Goal: Transaction & Acquisition: Purchase product/service

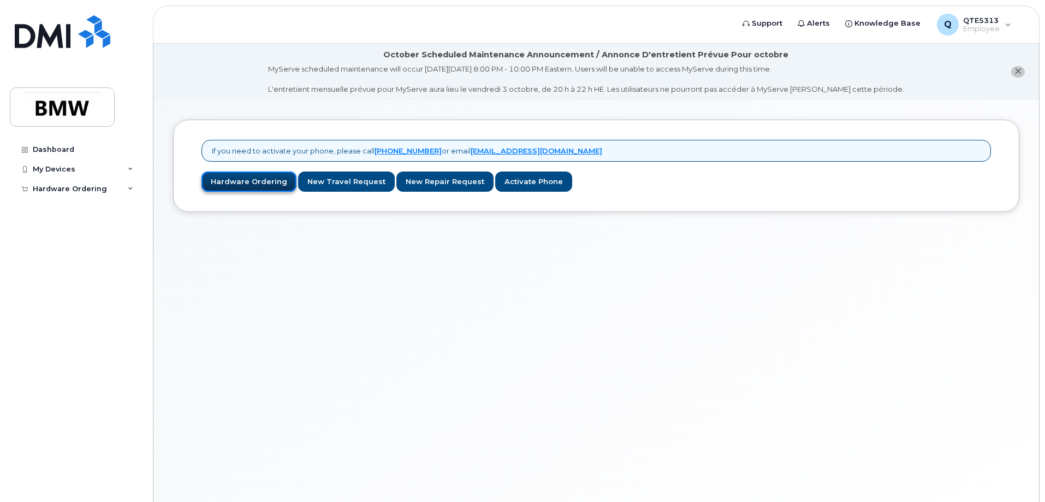
click at [232, 183] on link "Hardware Ordering" at bounding box center [248, 181] width 95 height 20
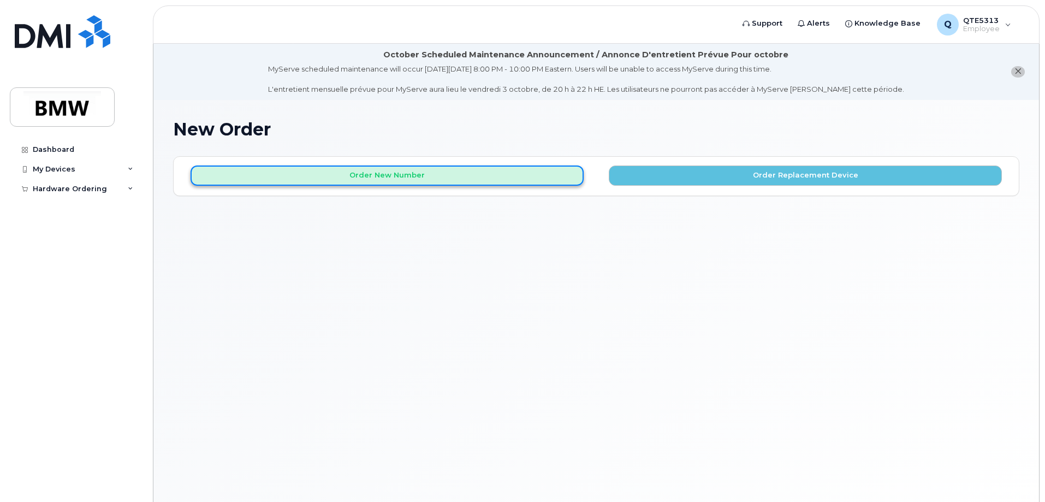
click at [374, 174] on button "Order New Number" at bounding box center [386, 175] width 393 height 20
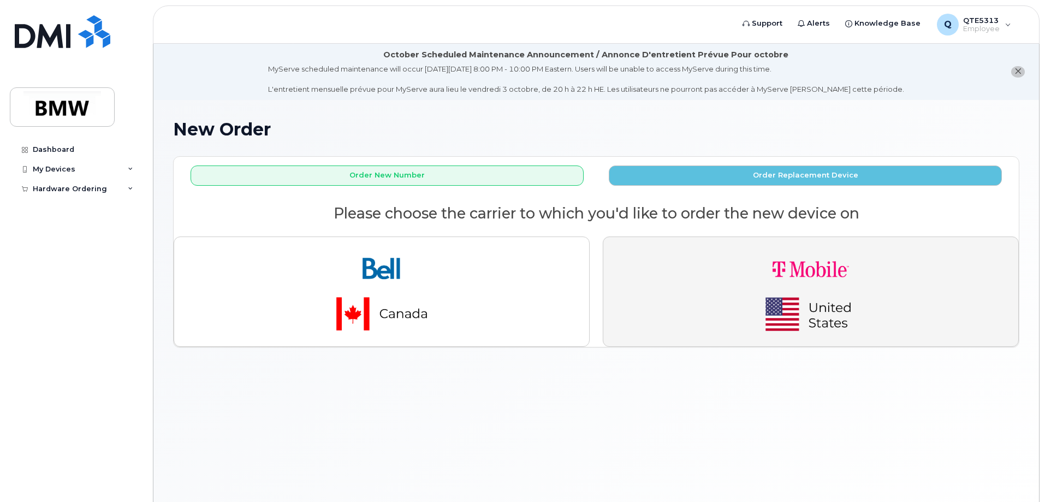
click at [711, 296] on button "button" at bounding box center [811, 291] width 416 height 110
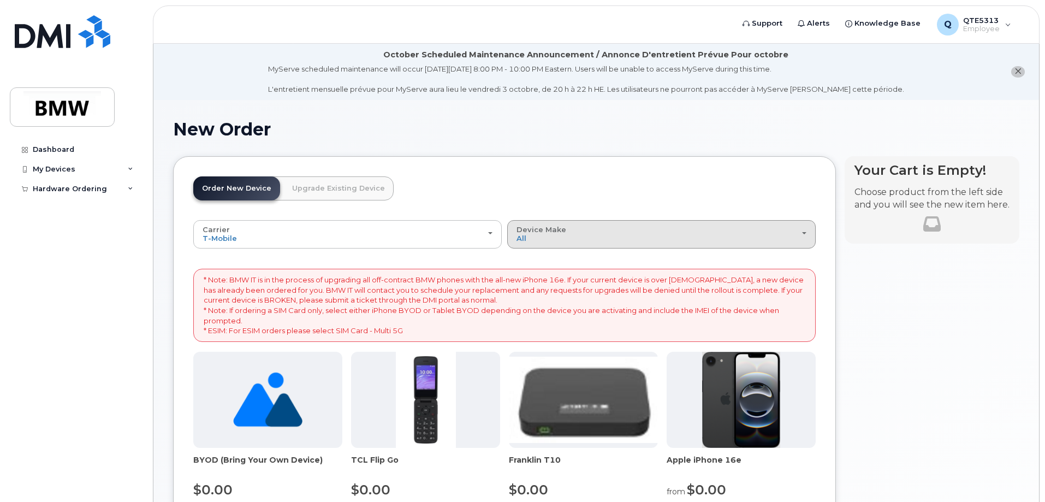
click at [736, 237] on div "Device Make All Cell Phone iPhone Modem" at bounding box center [661, 233] width 290 height 17
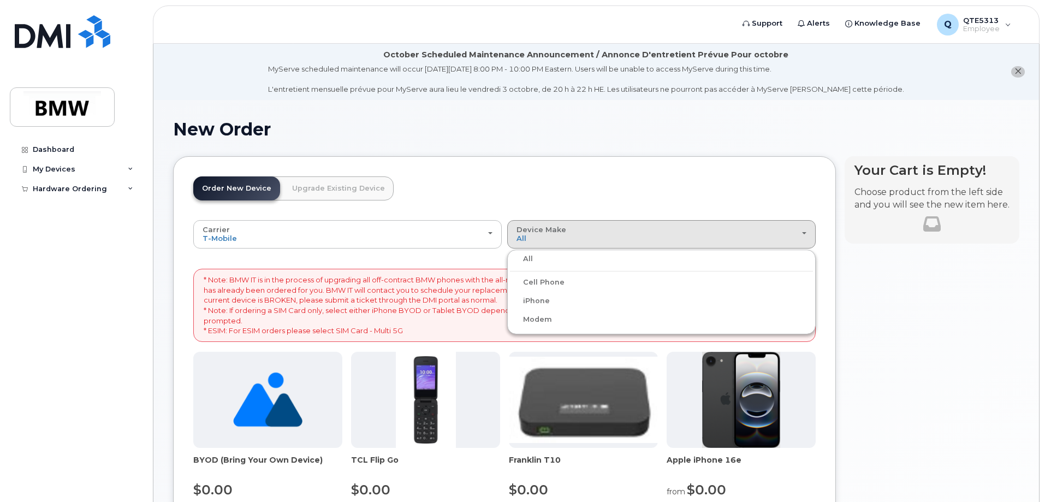
click at [538, 304] on label "iPhone" at bounding box center [530, 300] width 40 height 13
click at [0, 0] on input "iPhone" at bounding box center [0, 0] width 0 height 0
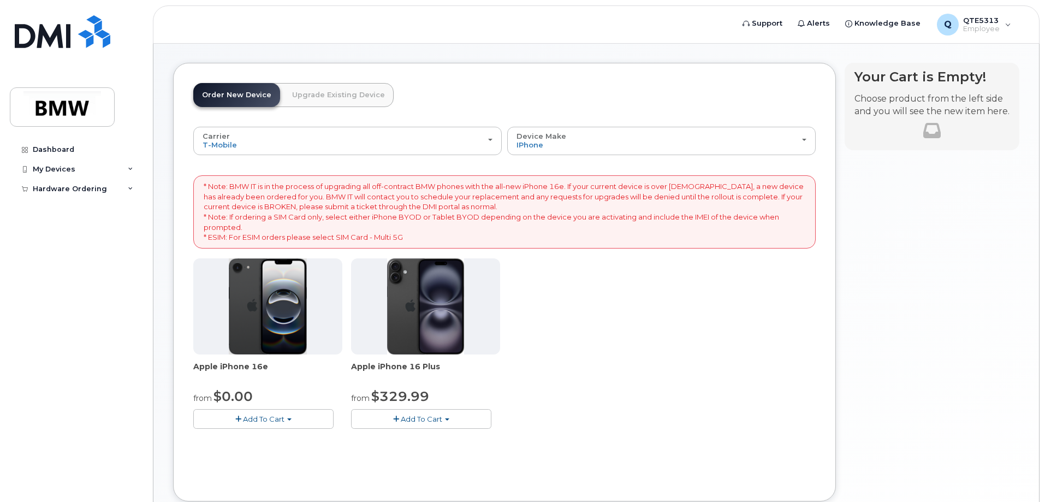
scroll to position [164, 0]
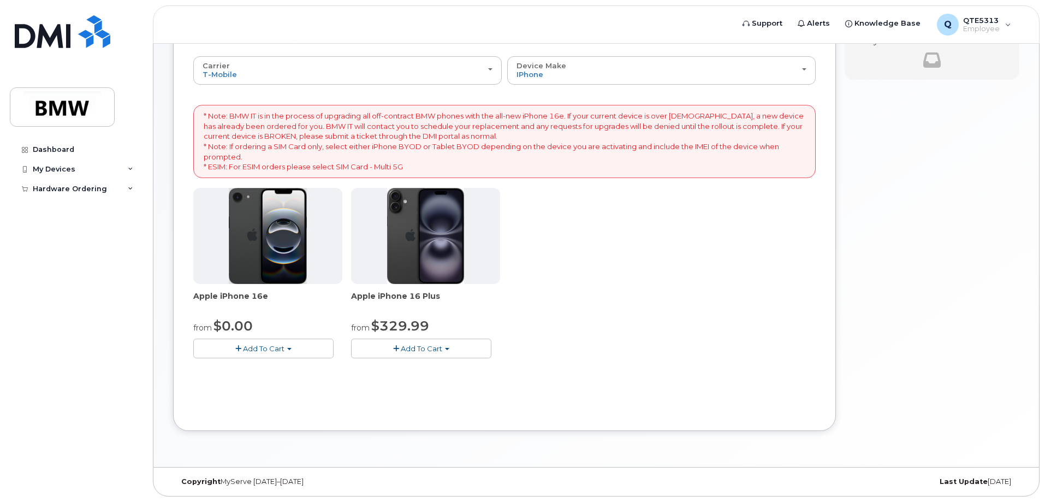
click at [260, 353] on button "Add To Cart" at bounding box center [263, 347] width 140 height 19
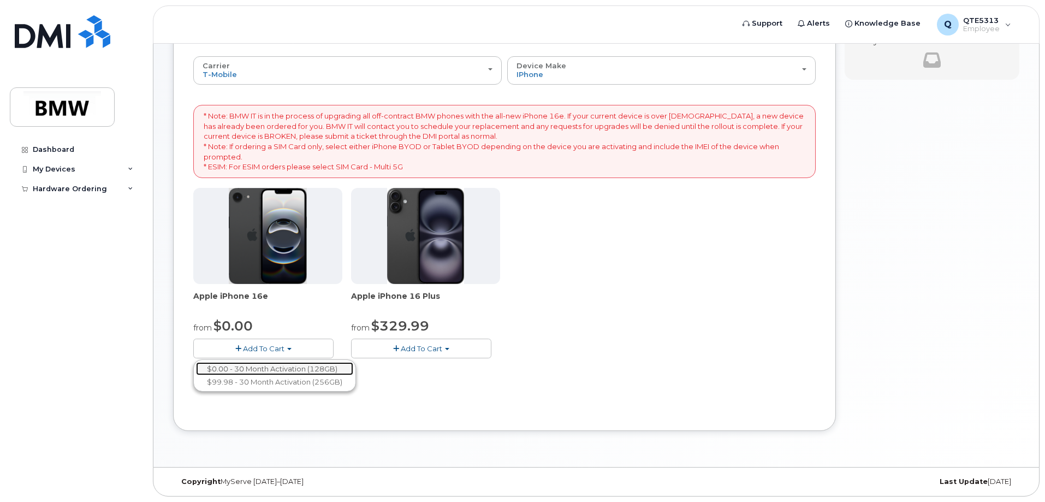
click at [255, 365] on link "$0.00 - 30 Month Activation (128GB)" at bounding box center [274, 369] width 157 height 14
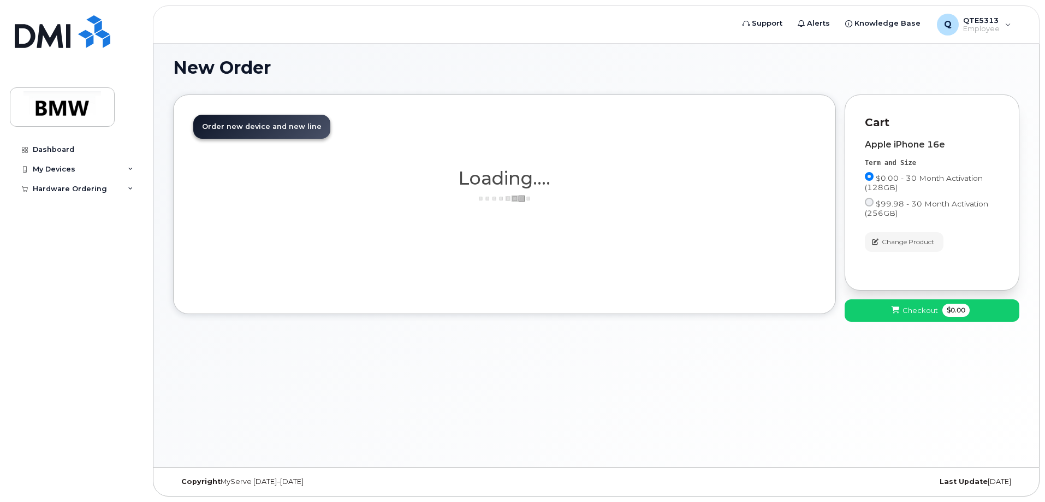
scroll to position [62, 0]
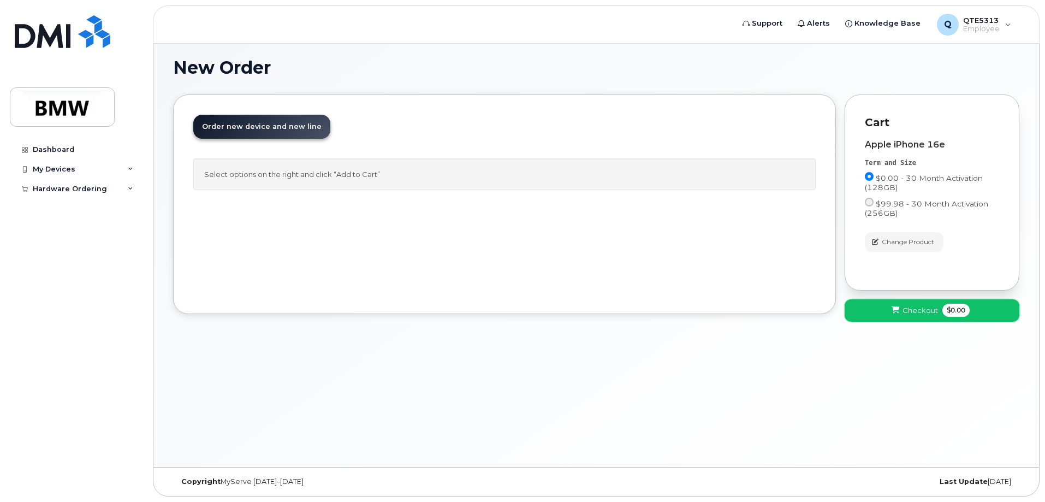
click at [931, 311] on span "Checkout" at bounding box center [919, 310] width 35 height 10
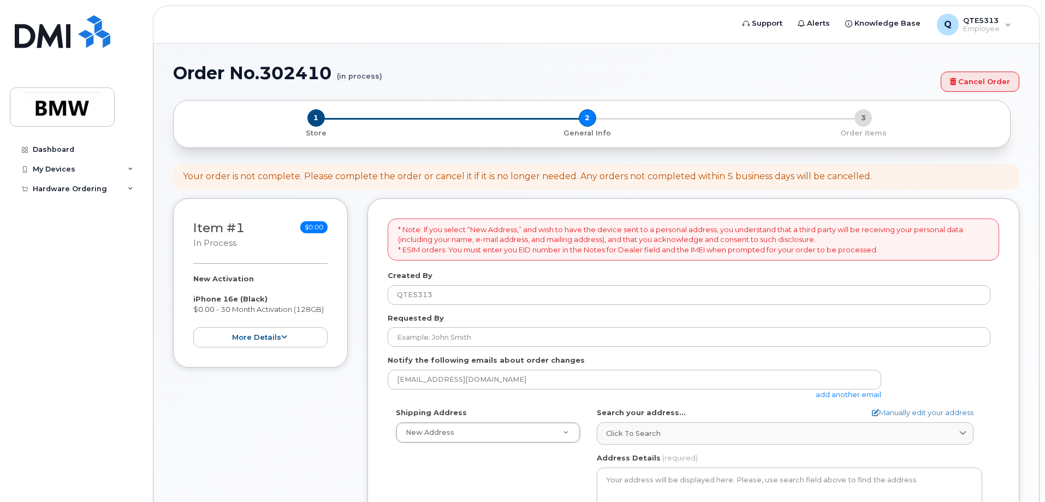
select select
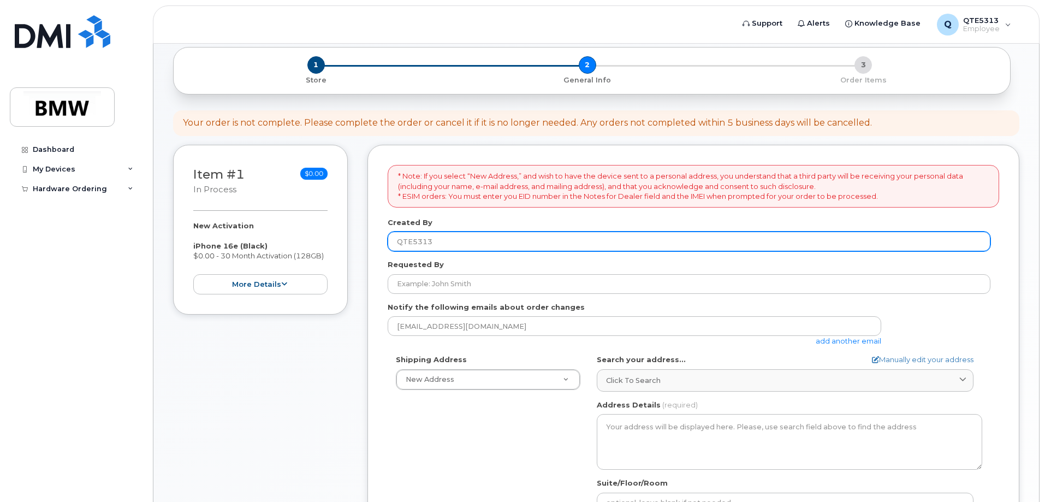
scroll to position [164, 0]
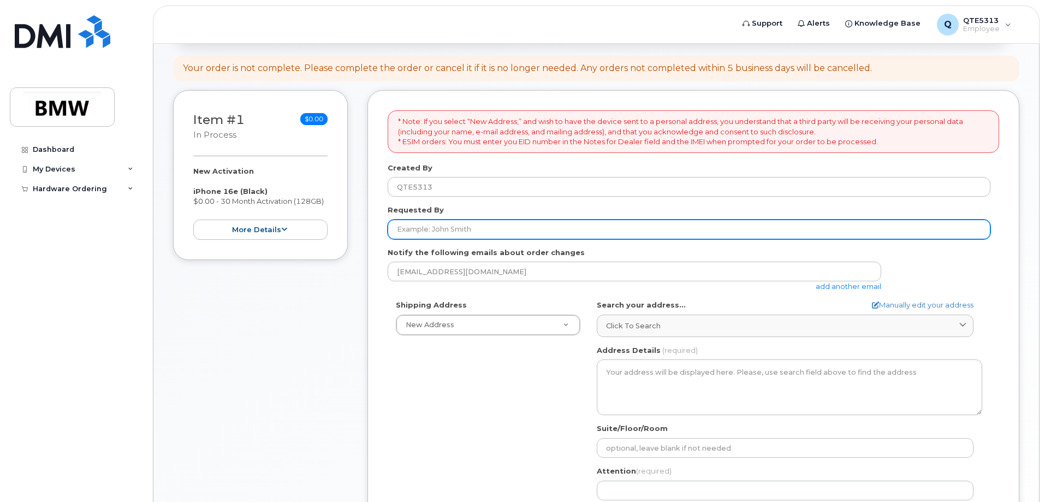
click at [496, 229] on input "Requested By" at bounding box center [689, 229] width 603 height 20
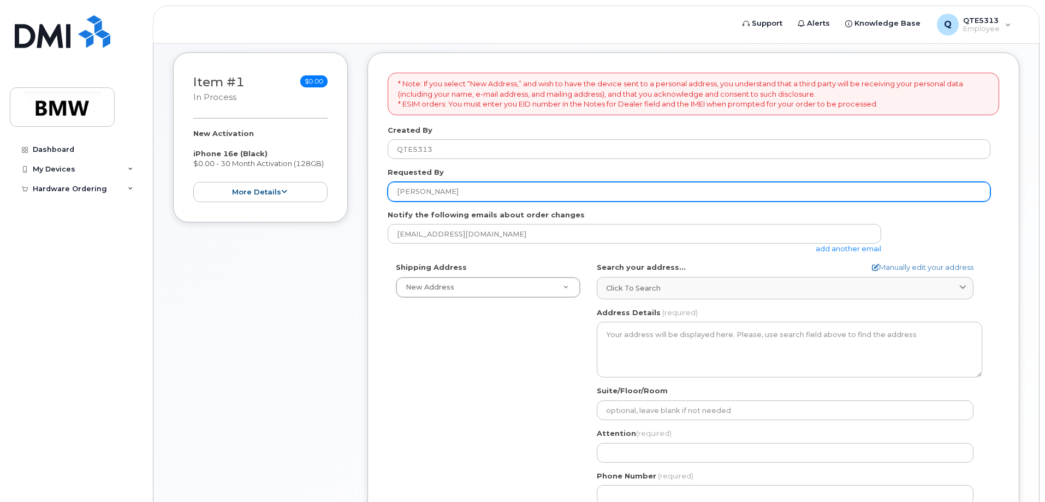
scroll to position [218, 0]
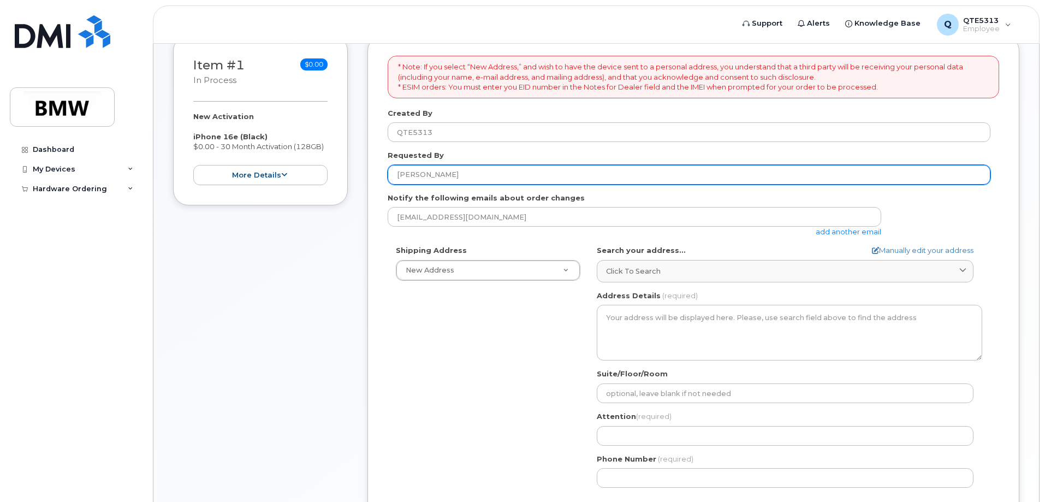
type input "Bashir Manzur"
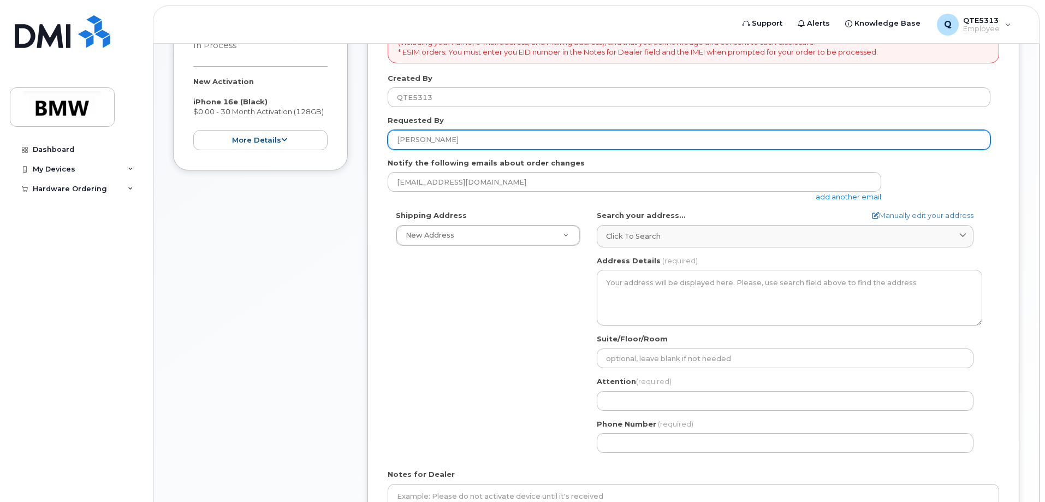
scroll to position [273, 0]
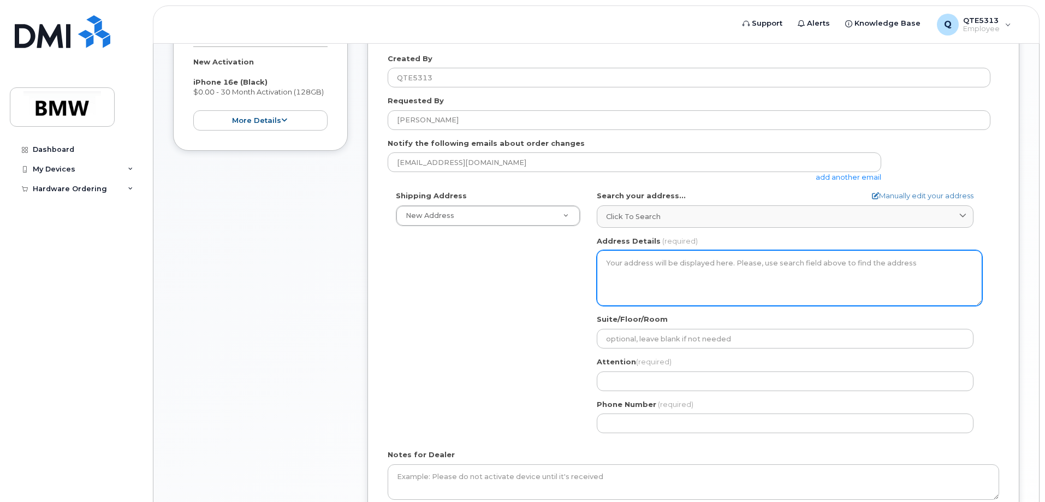
click at [673, 279] on textarea "Address Details" at bounding box center [789, 278] width 385 height 56
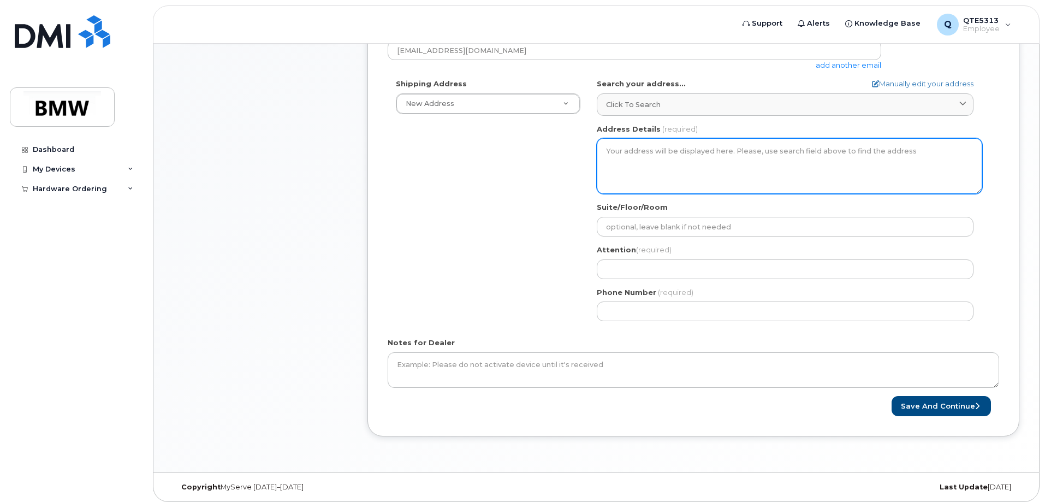
scroll to position [390, 0]
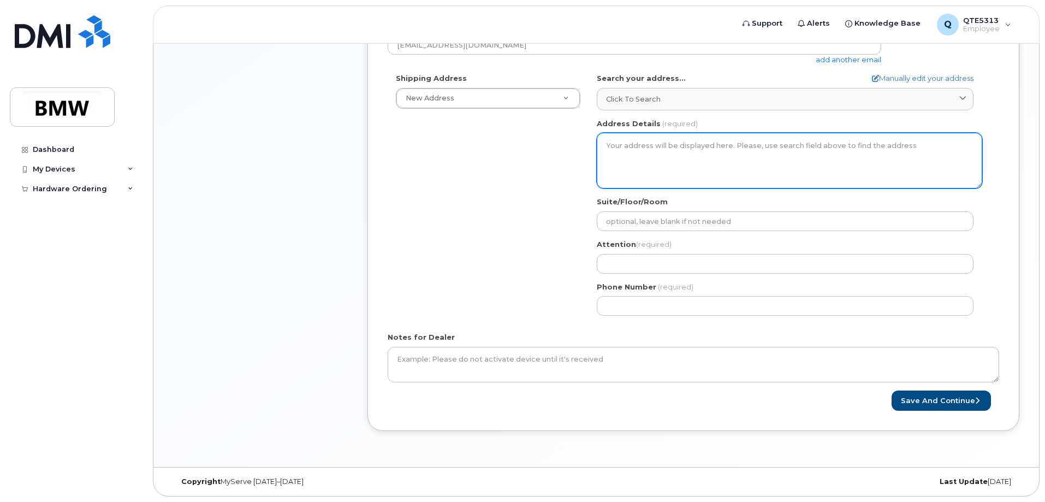
drag, startPoint x: 628, startPoint y: 142, endPoint x: 624, endPoint y: 138, distance: 6.6
click at [627, 141] on textarea "Address Details" at bounding box center [789, 161] width 385 height 56
click at [614, 141] on textarea "Address Details" at bounding box center [789, 161] width 385 height 56
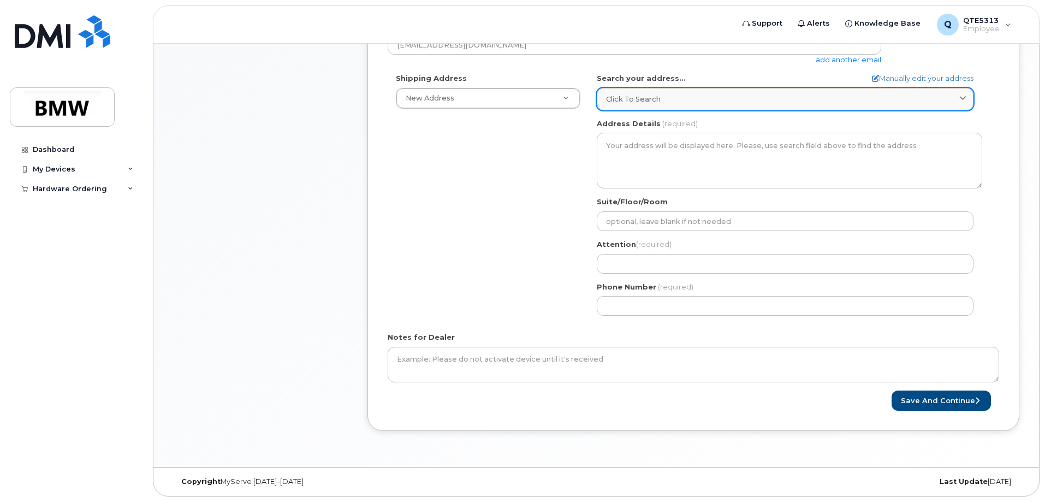
click at [683, 100] on div "Click to search" at bounding box center [785, 99] width 358 height 10
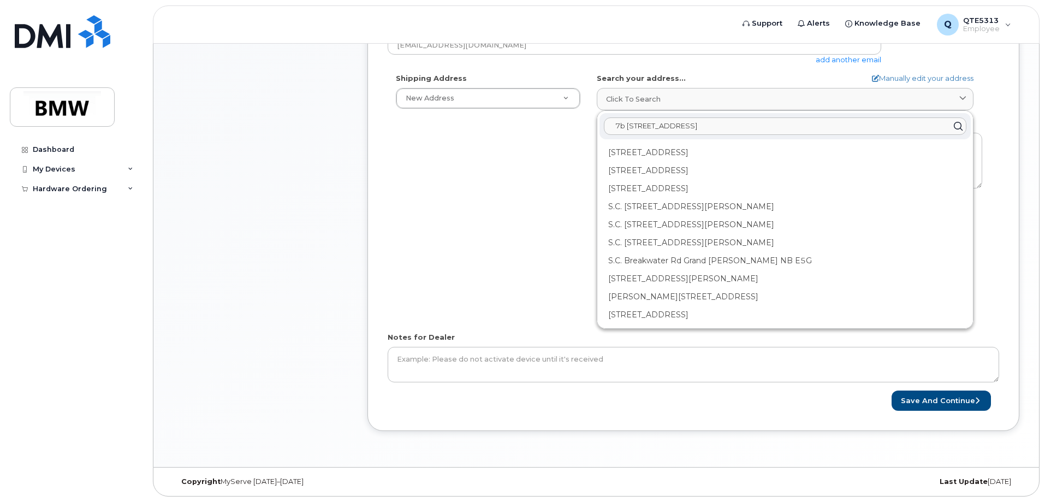
type input "7b maxeva ln greenville sc 29611"
click at [468, 196] on div "Shipping Address New Address New Address BMW MC Plant BMW North America Financi…" at bounding box center [689, 198] width 603 height 251
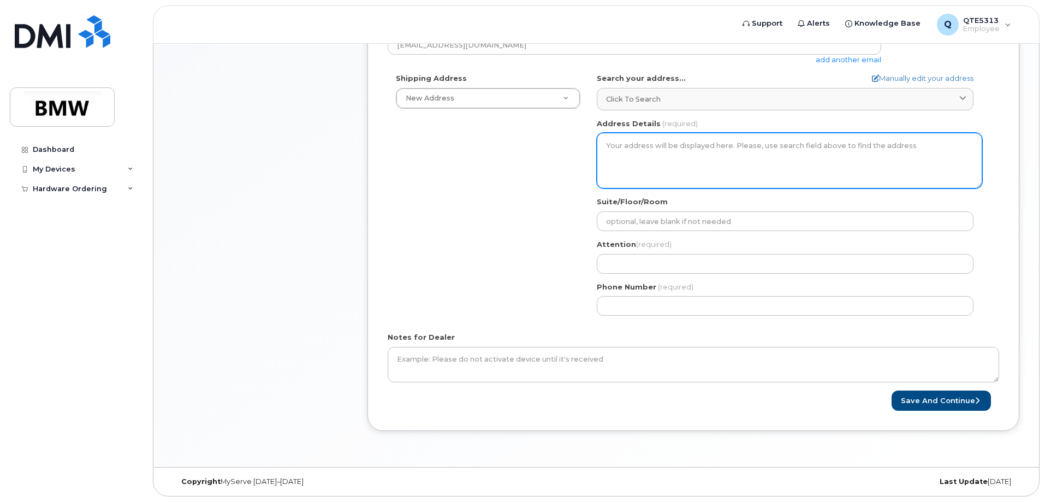
click at [652, 150] on textarea "Address Details" at bounding box center [789, 161] width 385 height 56
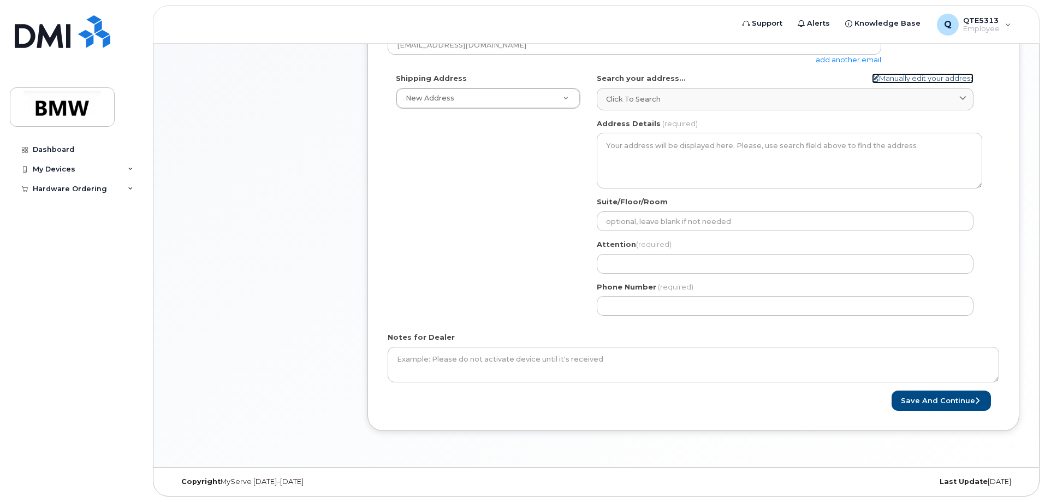
click at [932, 75] on link "Manually edit your address" at bounding box center [923, 78] width 102 height 10
select select
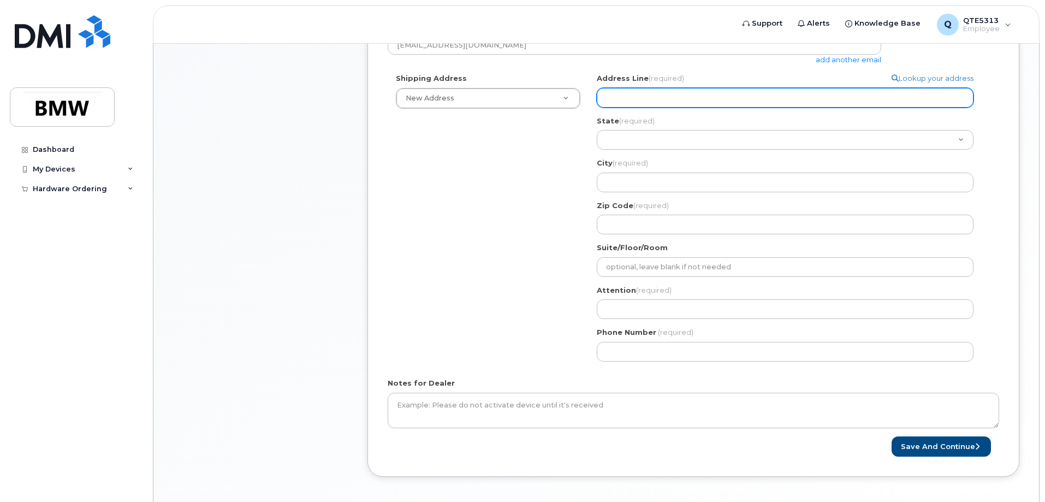
click at [671, 100] on input "Address Line (required)" at bounding box center [785, 98] width 377 height 20
select select
type input "7"
select select
type input "7b"
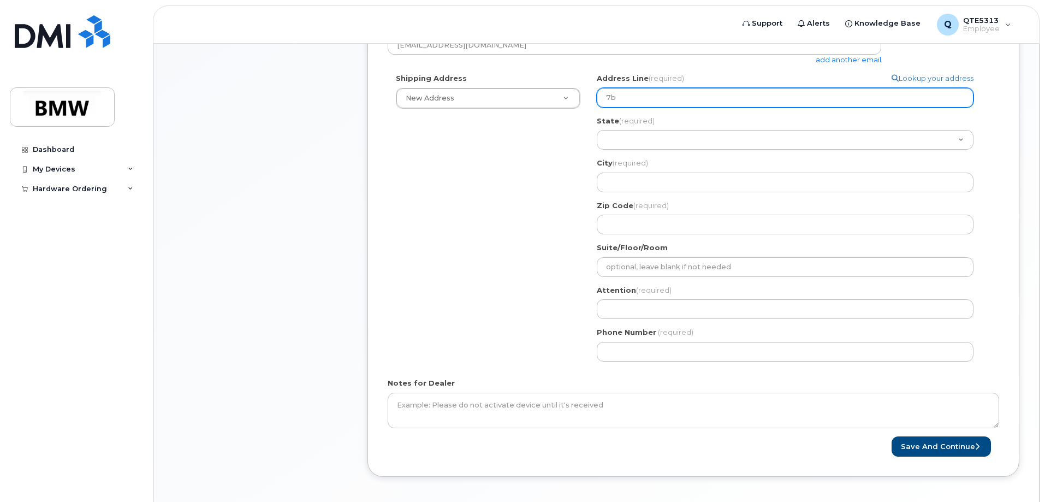
select select
type input "7b m"
select select
type input "7b ma"
select select
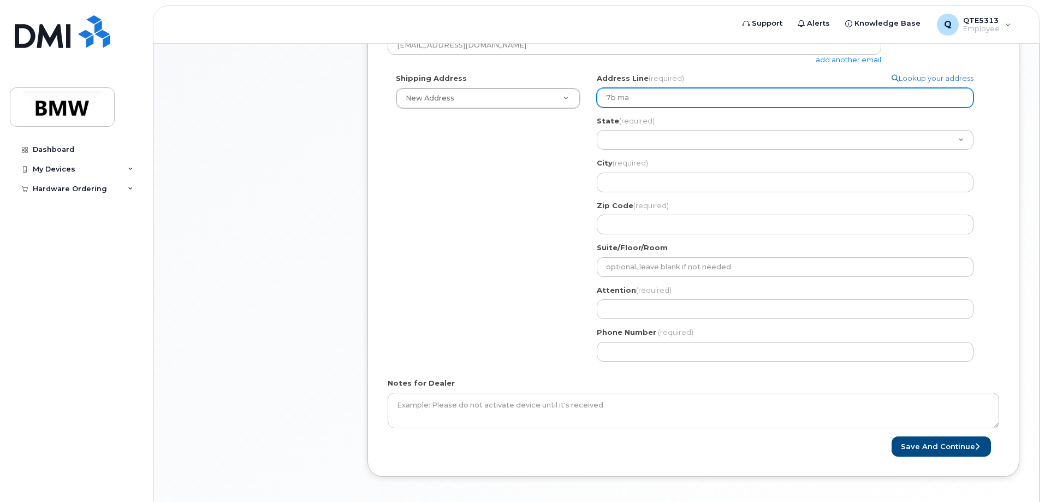
type input "7b max"
select select
type input "7b maxe"
select select
type input "7b maxev"
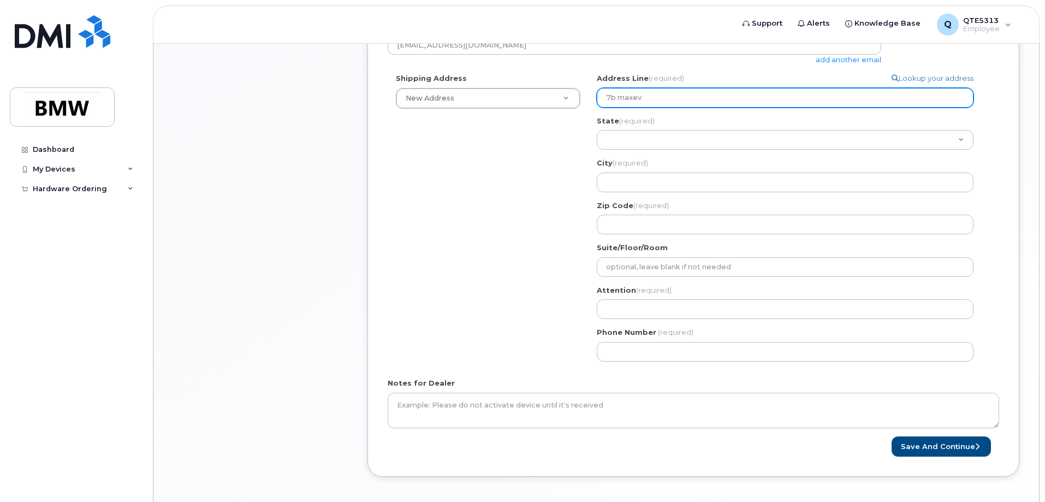
select select
type input "7b maxeva"
select select
type input "7b maxeva l"
select select
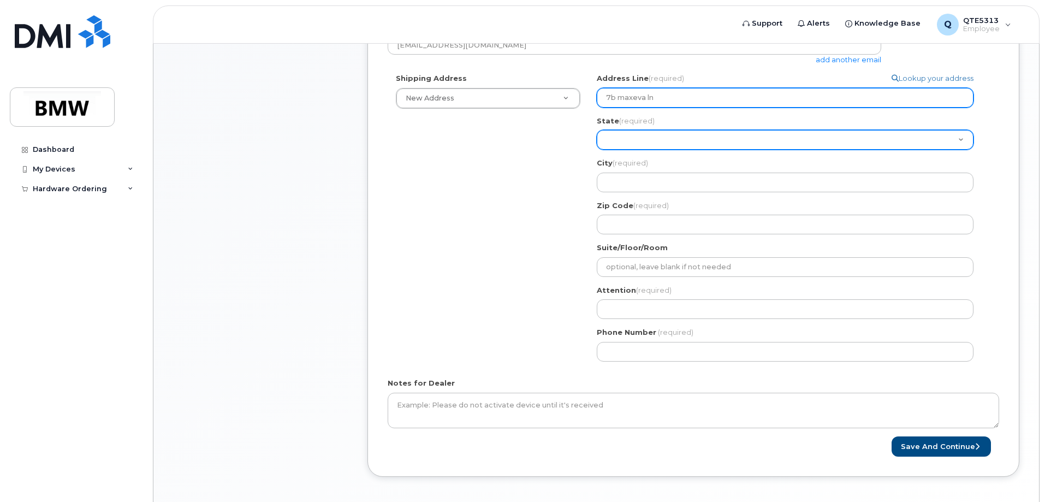
type input "7b maxeva ln"
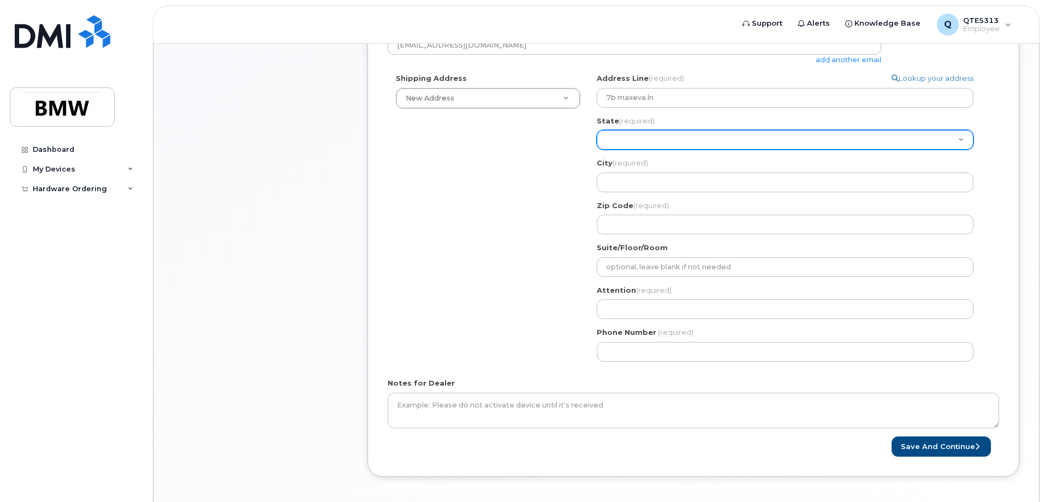
click at [761, 137] on select "Alabama Alaska American Samoa Arizona Arkansas California Colorado Connecticut …" at bounding box center [785, 140] width 377 height 20
select select "SC"
click at [597, 130] on select "Alabama Alaska American Samoa Arizona Arkansas California Colorado Connecticut …" at bounding box center [785, 140] width 377 height 20
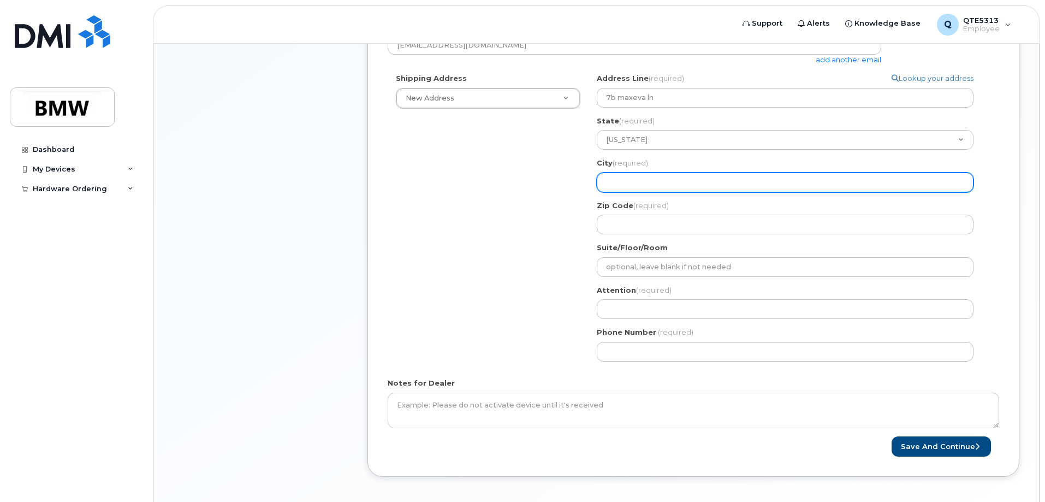
click at [697, 181] on input "City (required)" at bounding box center [785, 182] width 377 height 20
select select
type input "G"
select select
type input "Gr"
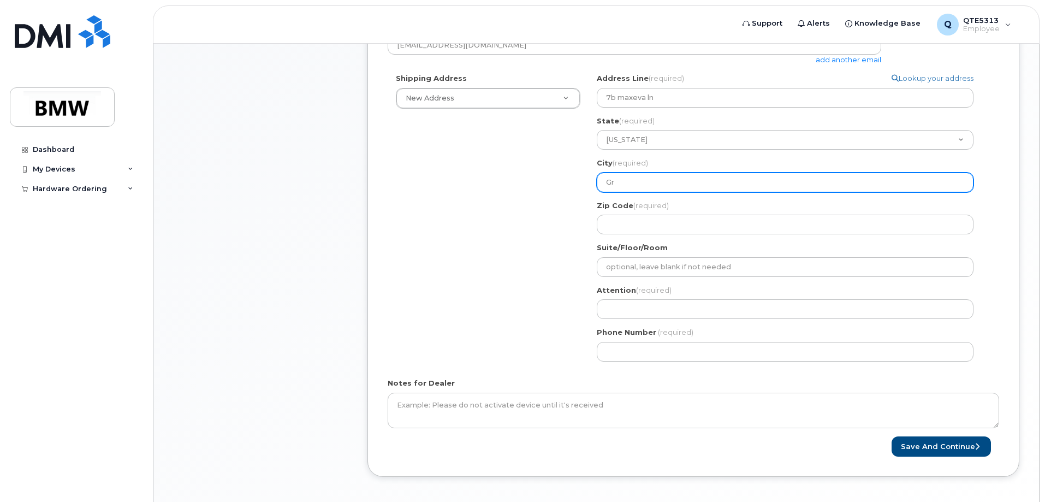
select select
type input "Gre"
select select
type input "Gree"
select select
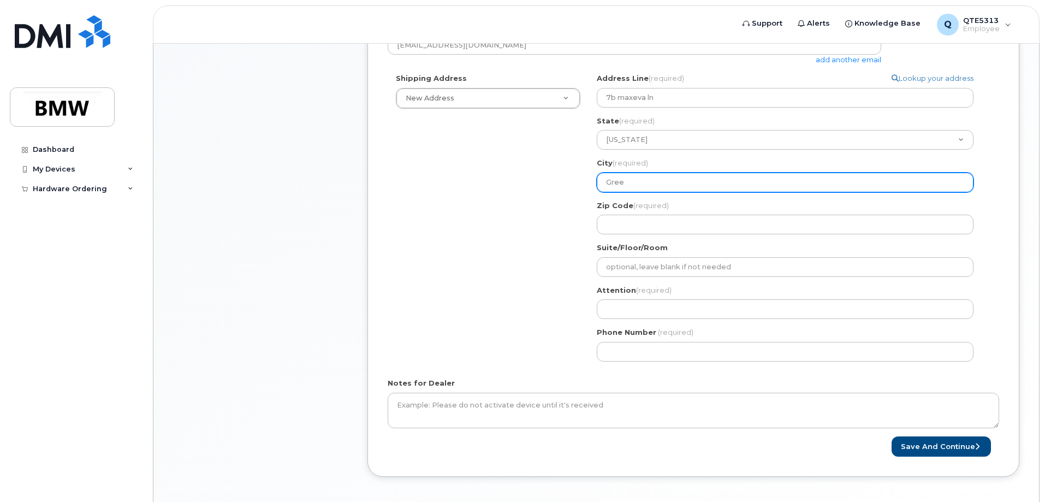
type input "Green"
select select
type input "Greenv"
select select
type input "Greenvi"
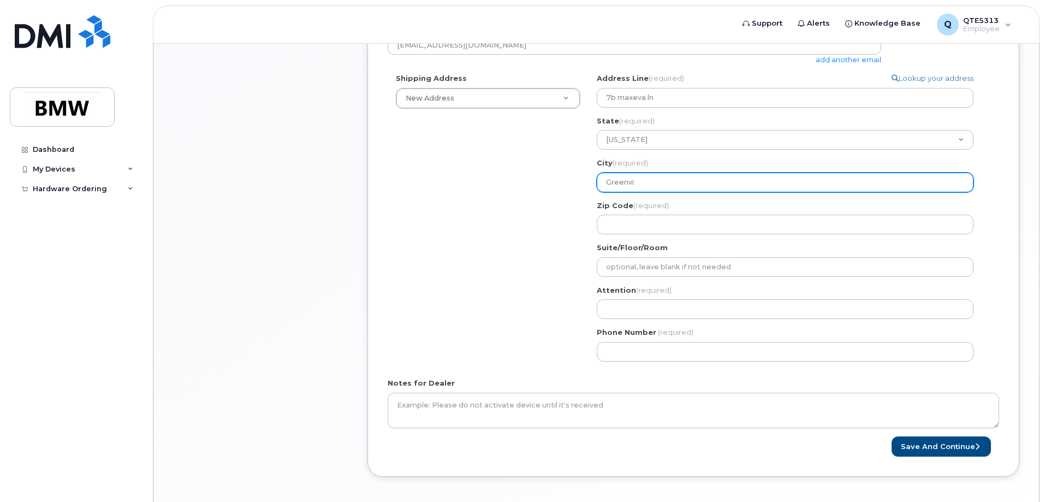
select select
type input "Greenvil"
select select
type input "Greenvill"
select select
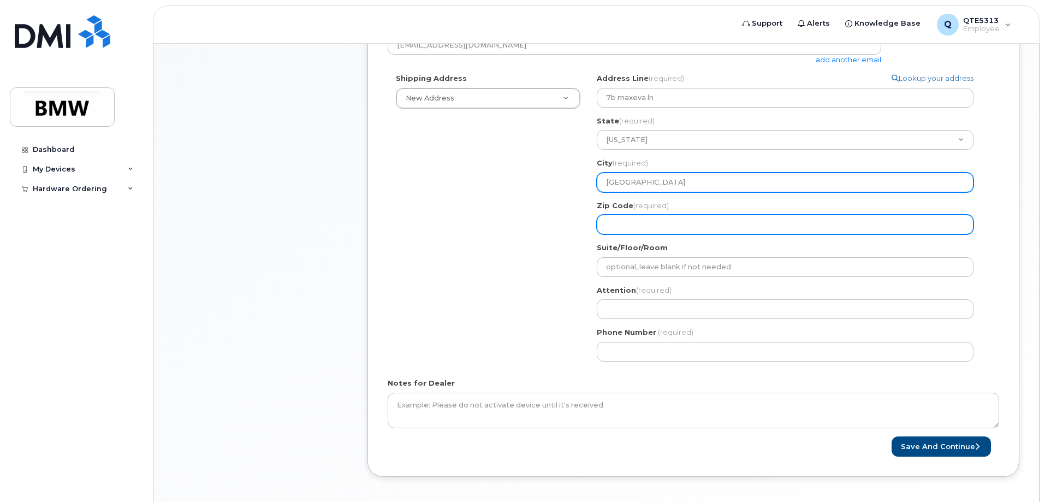
type input "Greenville"
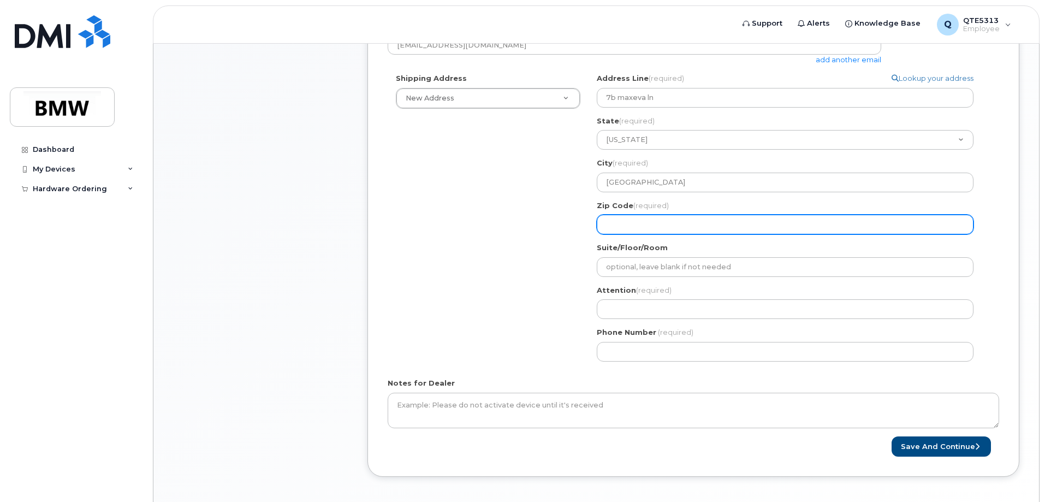
click at [717, 230] on input "Zip Code (required)" at bounding box center [785, 224] width 377 height 20
select select
type input "2"
select select
type input "29"
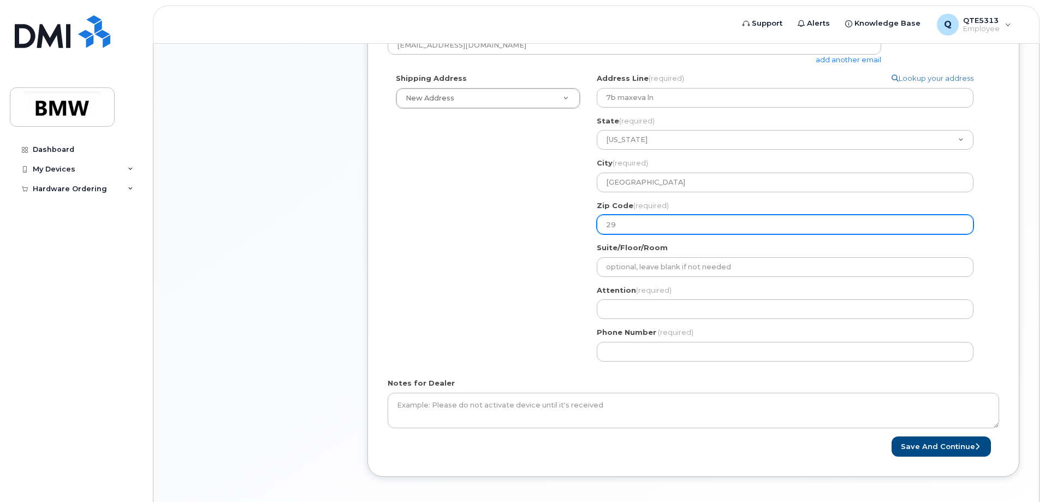
select select
type input "296"
select select
type input "2961"
select select
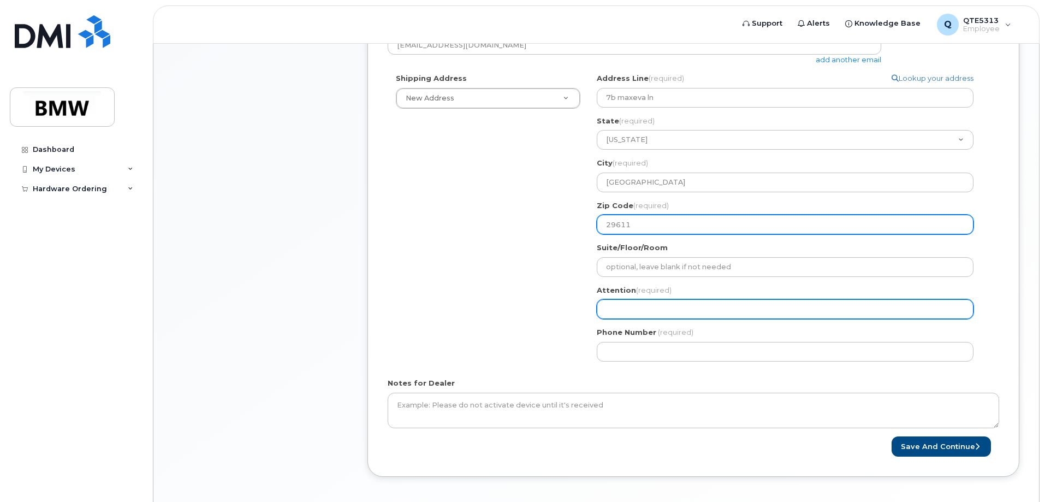
type input "29611"
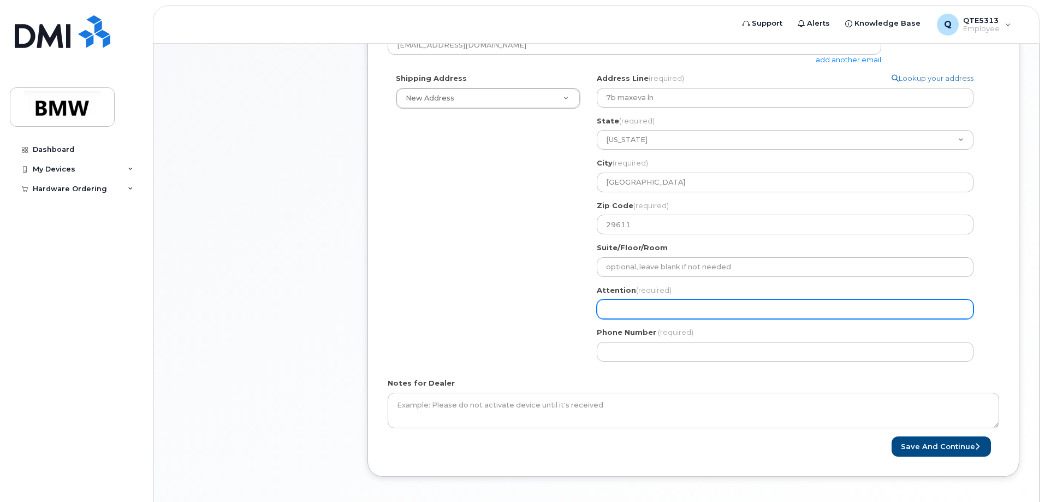
click at [660, 313] on input "Attention (required)" at bounding box center [785, 309] width 377 height 20
select select
type input "B"
select select
type input "Ba"
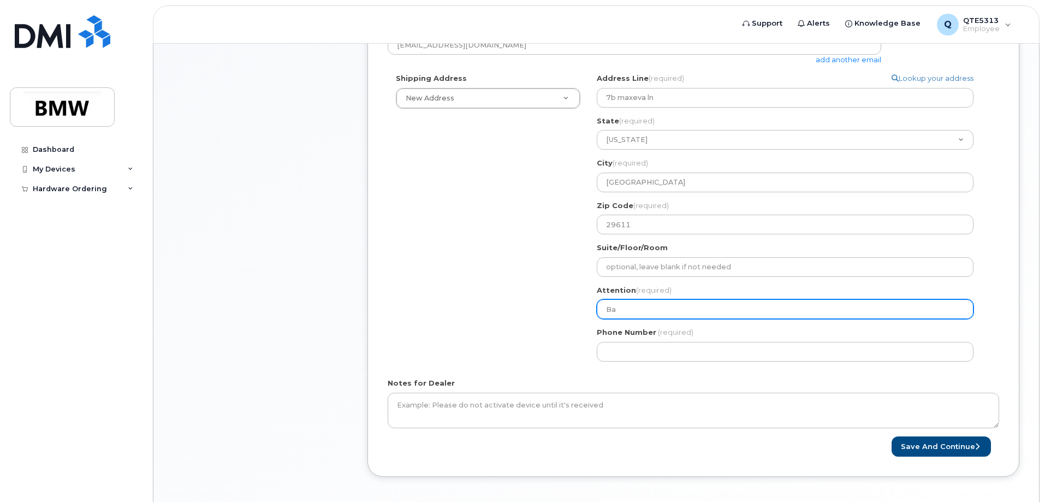
select select
type input "Bas"
select select
type input "Bash"
select select
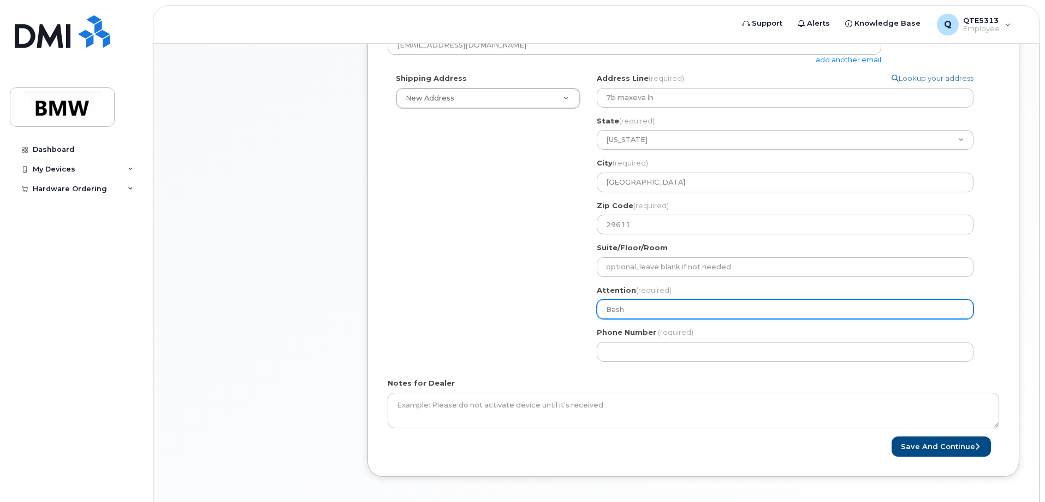
type input "Bashi"
select select
type input "Bashir"
select select
type input "Bashir M"
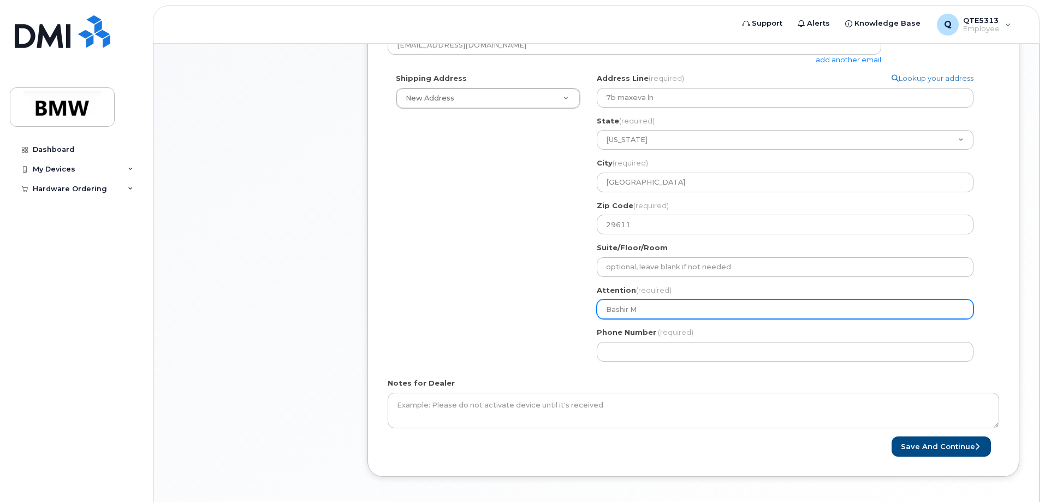
select select
type input "Bashir Ma"
select select
type input "Bashir Man"
select select
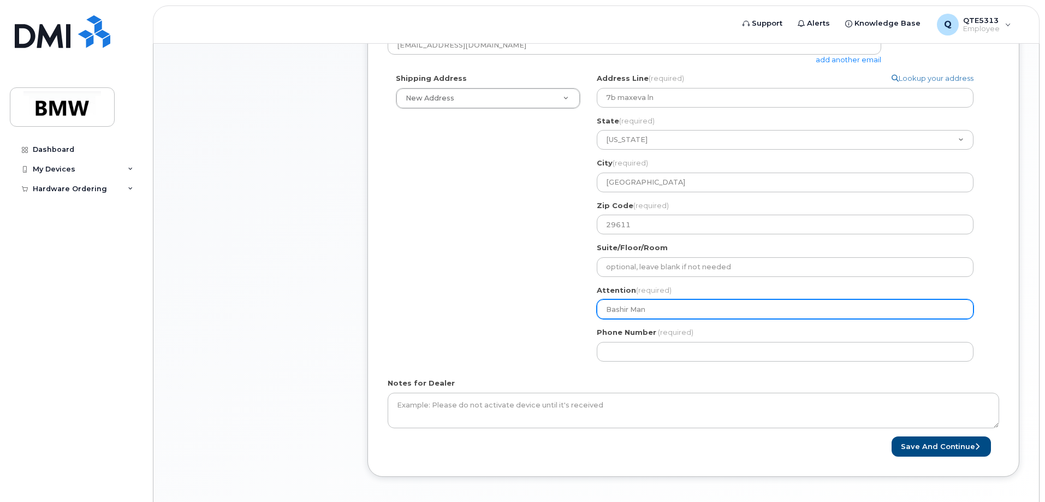
type input "Bashir Manz"
select select
type input "Bashir Manzu"
select select
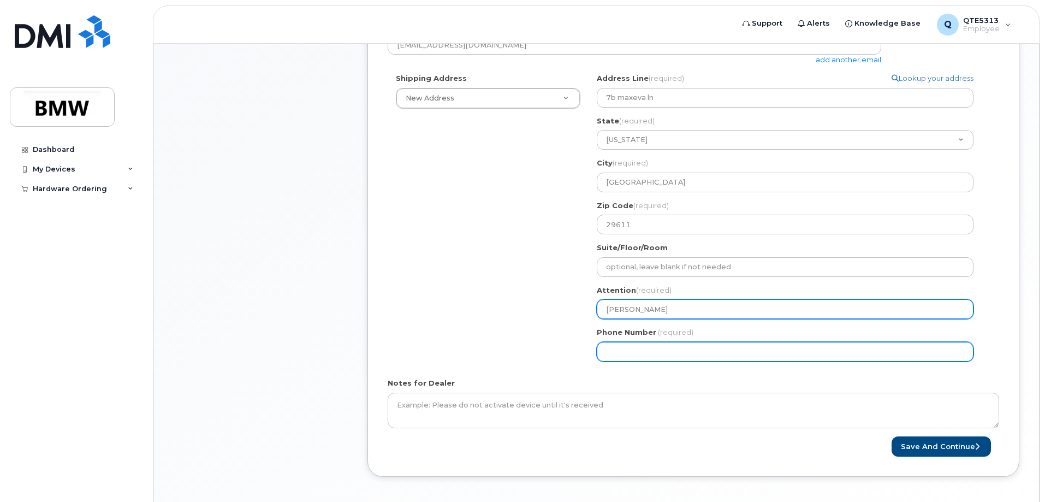
type input "[PERSON_NAME]"
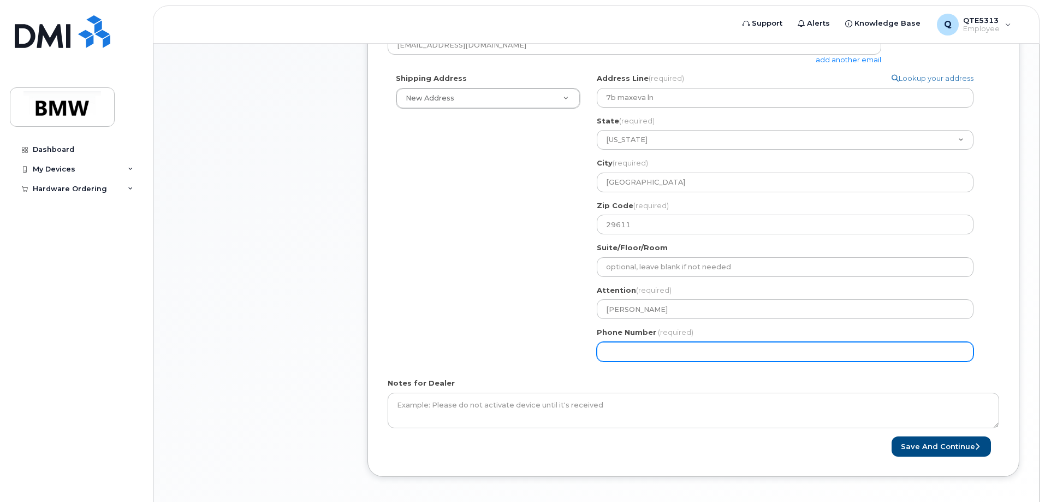
click at [619, 347] on input "Phone Number" at bounding box center [785, 352] width 377 height 20
type input "1"
drag, startPoint x: 633, startPoint y: 348, endPoint x: 594, endPoint y: 352, distance: 39.5
click at [595, 352] on div "SC Greenville Search your address... Manually edit your address Click to search…" at bounding box center [789, 221] width 402 height 296
type input "864449517"
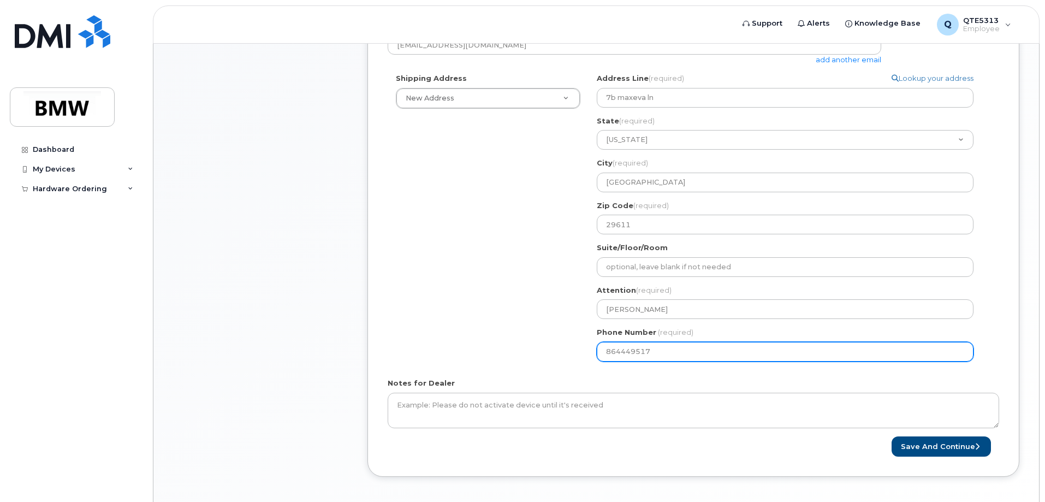
select select
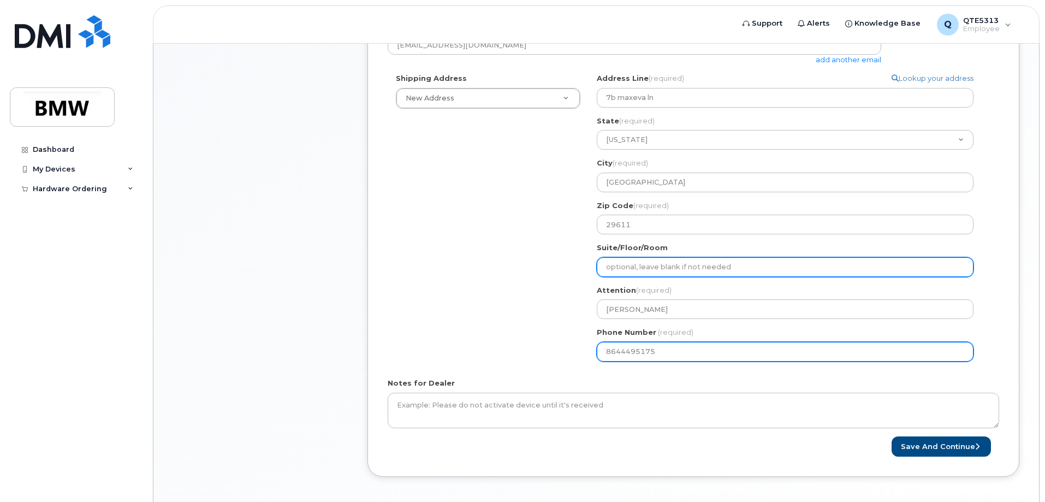
type input "8644495175"
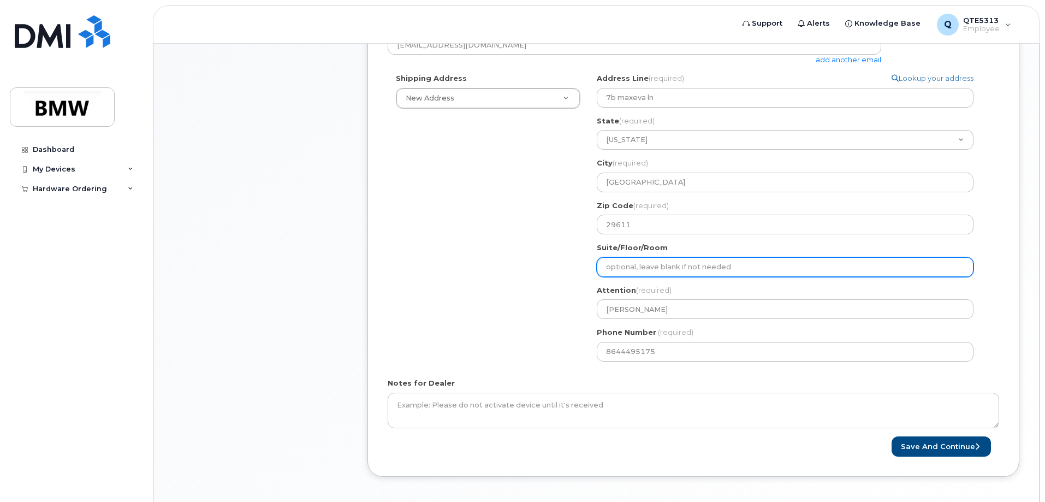
click at [623, 263] on input "Suite/Floor/Room" at bounding box center [785, 267] width 377 height 20
select select
type input "U"
select select
type input "Un"
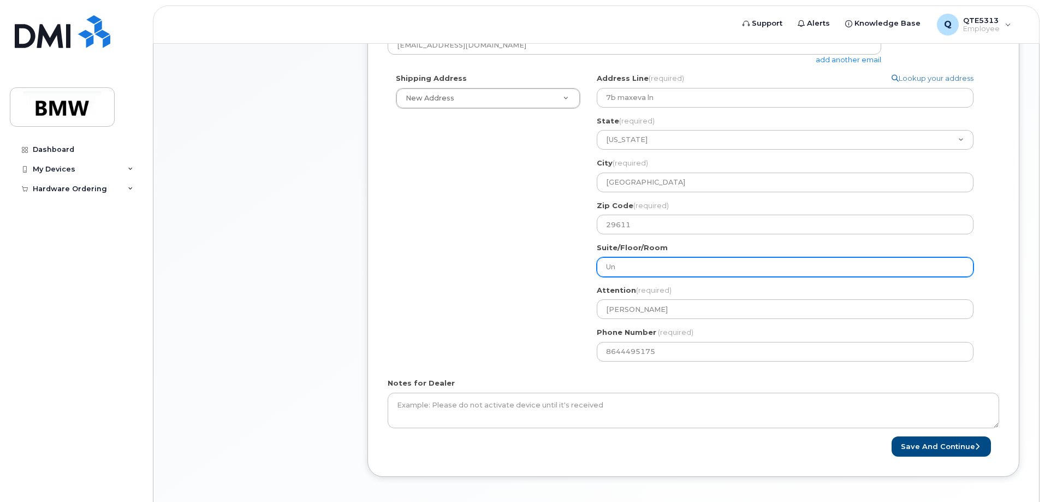
select select
type input "Uni"
select select
type input "Unit"
select select
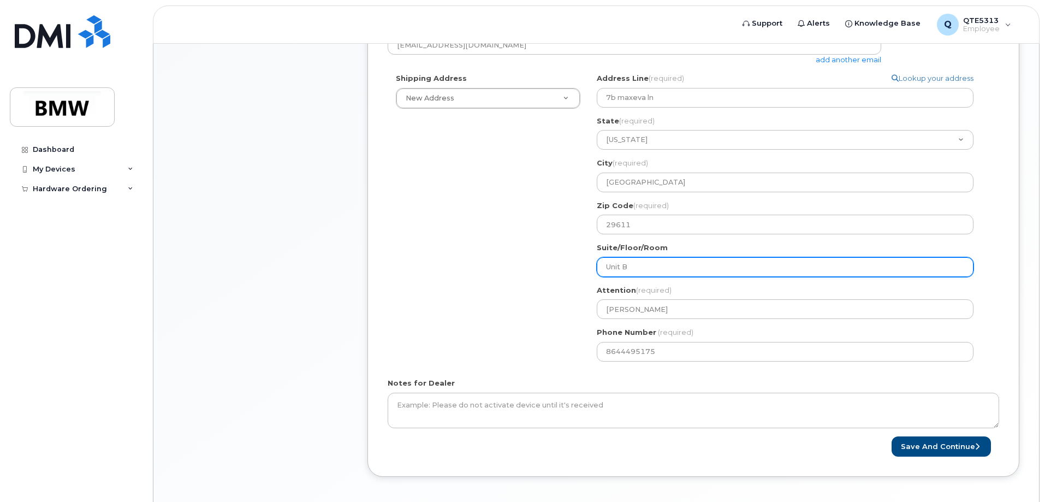
type input "Unit B"
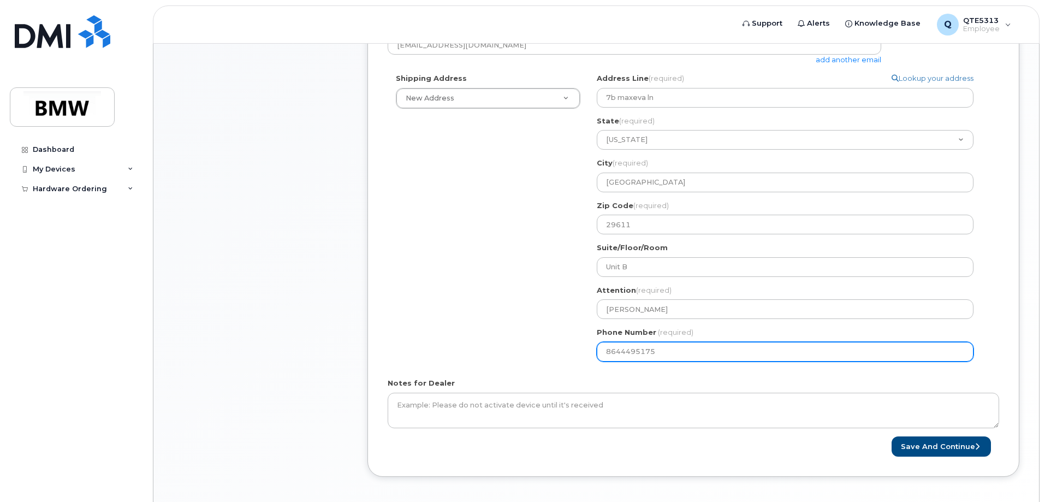
drag, startPoint x: 426, startPoint y: 361, endPoint x: 438, endPoint y: 361, distance: 12.0
click at [431, 361] on div "Shipping Address New Address New Address BMW MC Plant BMW North America Financi…" at bounding box center [689, 221] width 603 height 296
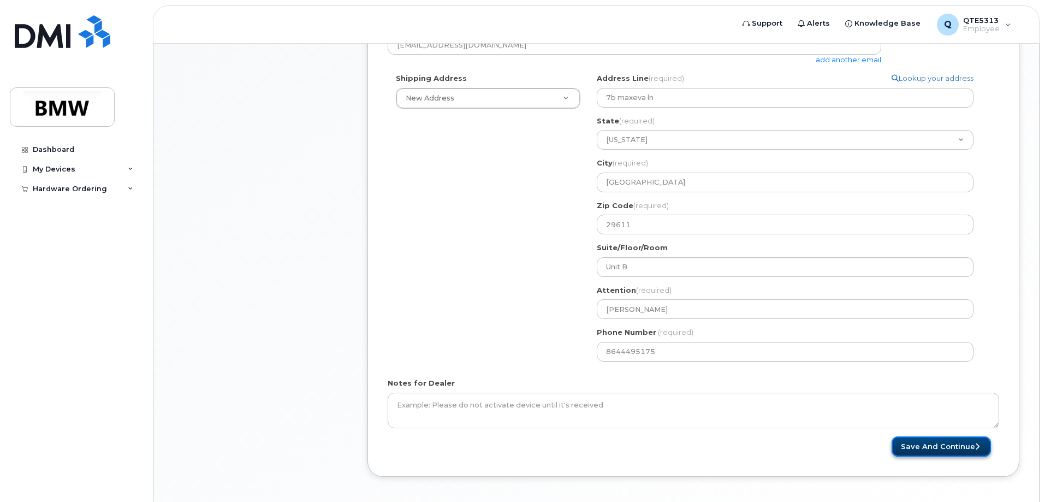
click at [946, 443] on button "Save and Continue" at bounding box center [940, 446] width 99 height 20
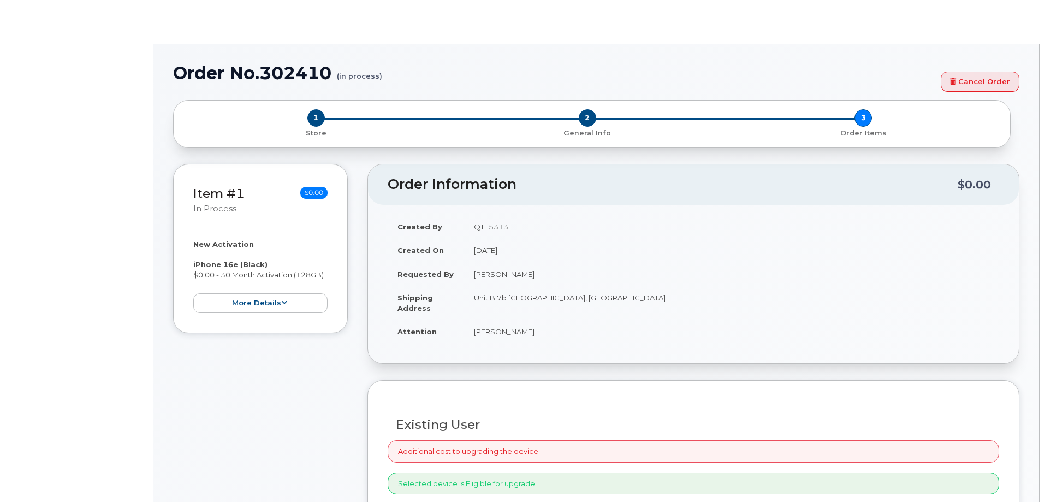
select select "1885307"
radio input "true"
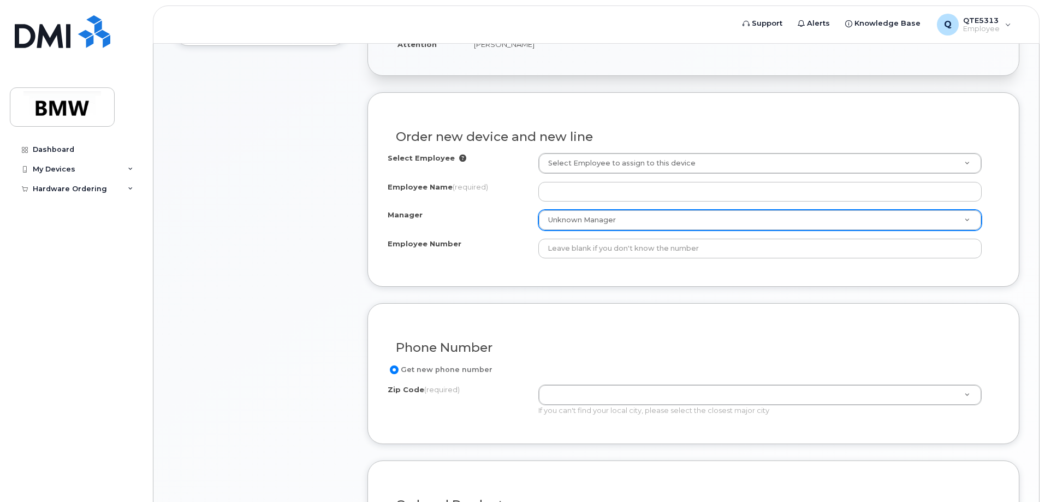
scroll to position [382, 0]
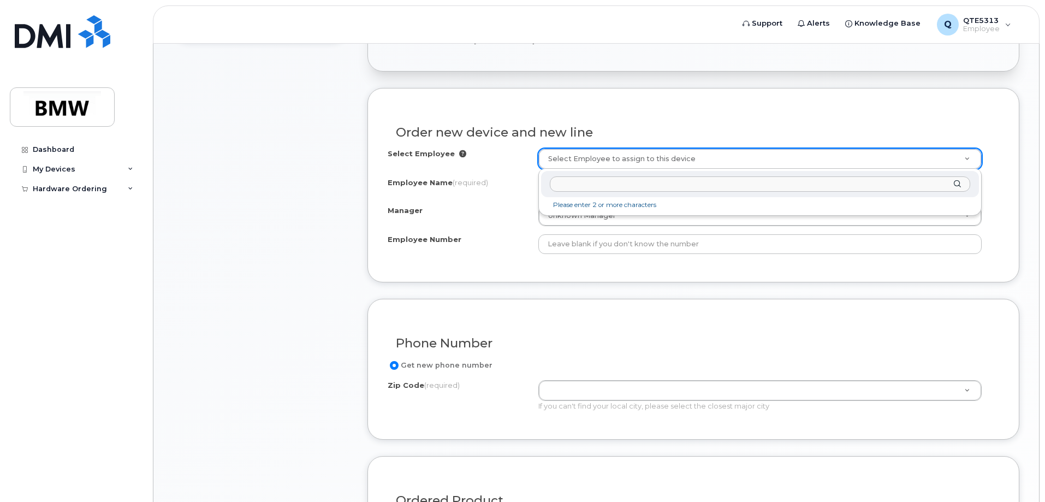
type input "b"
click at [957, 184] on div "bashir manzur" at bounding box center [760, 184] width 438 height 27
type input "b"
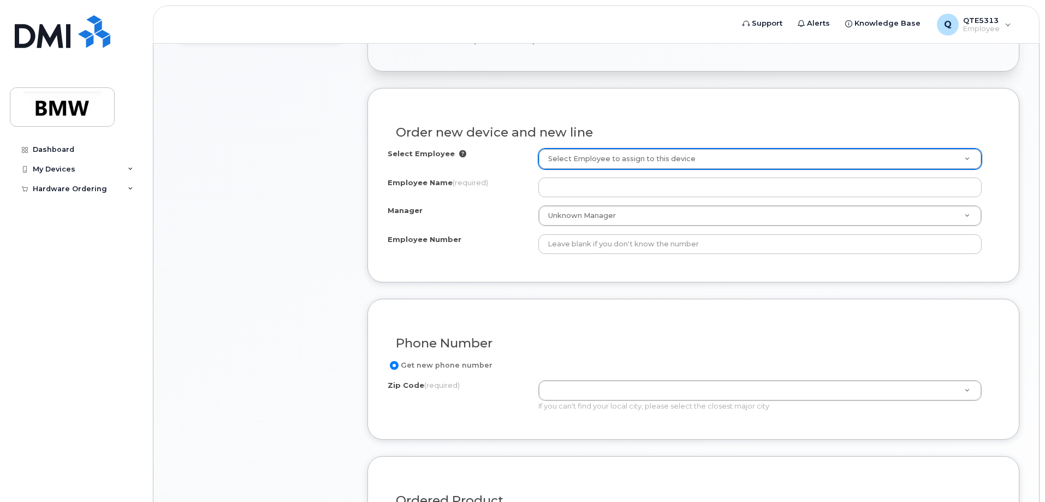
click at [502, 169] on div "Select Employee Select Employee to assign to this device" at bounding box center [693, 158] width 611 height 21
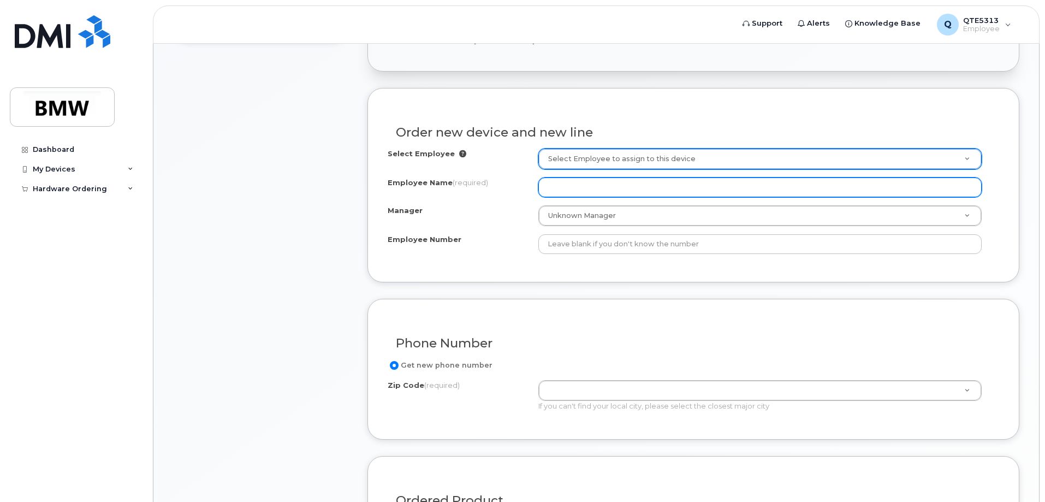
click at [617, 193] on input "Employee Name (required)" at bounding box center [759, 187] width 443 height 20
type input "[PERSON_NAME]"
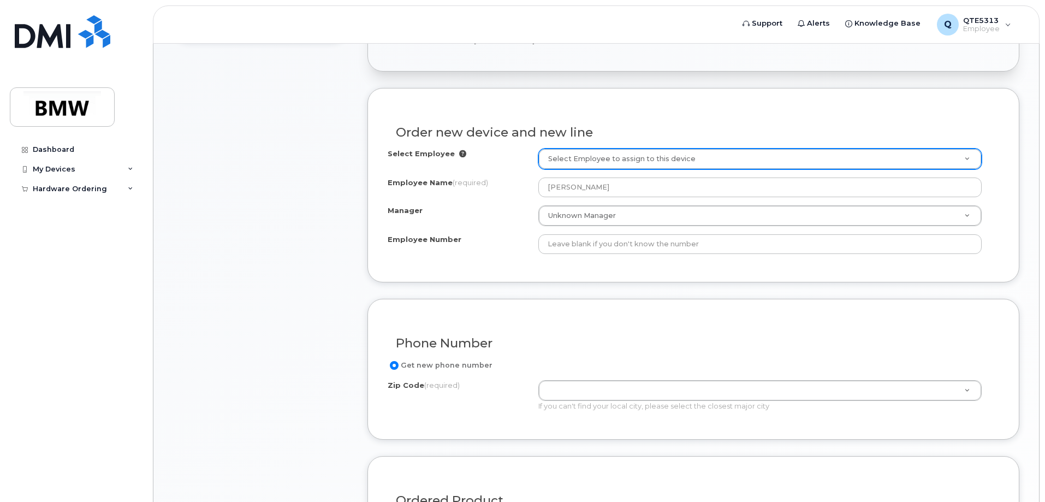
click at [1007, 240] on div "Order new device and new line Select Employee Select Employee to assign to this…" at bounding box center [693, 185] width 652 height 194
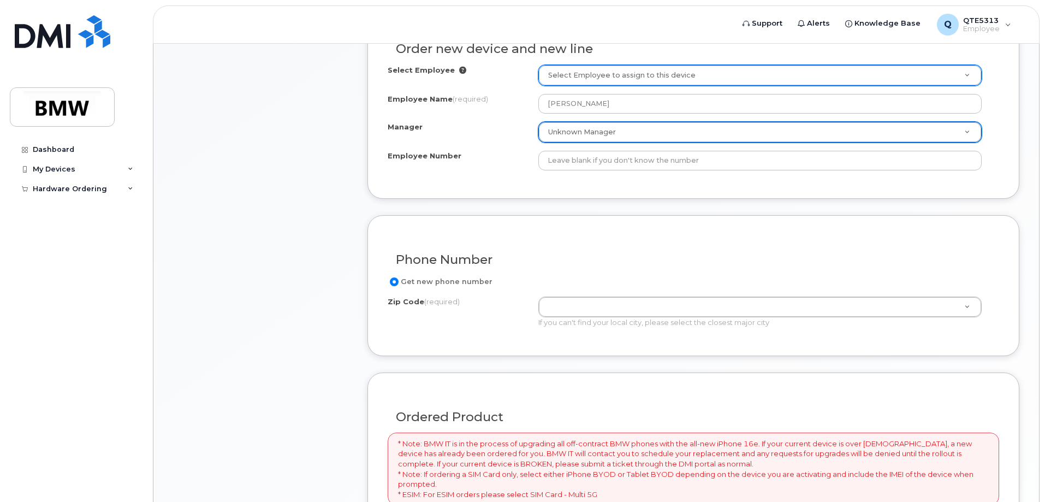
scroll to position [491, 0]
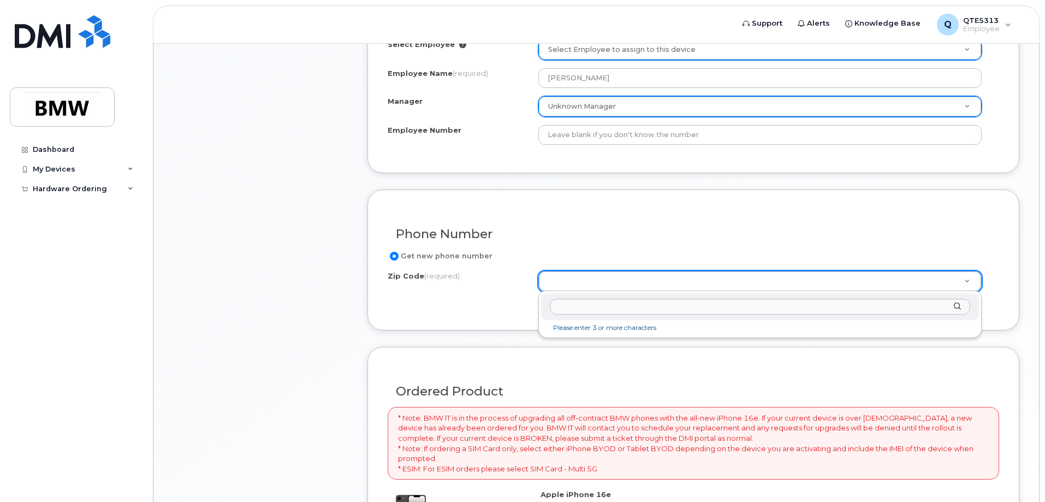
type input "2"
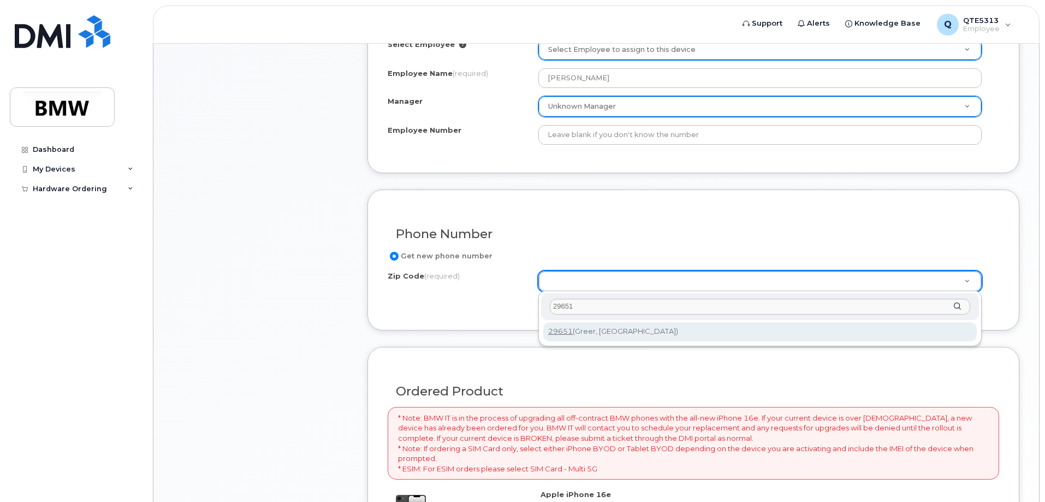
type input "29651"
type input "29651 (Greer, SC)"
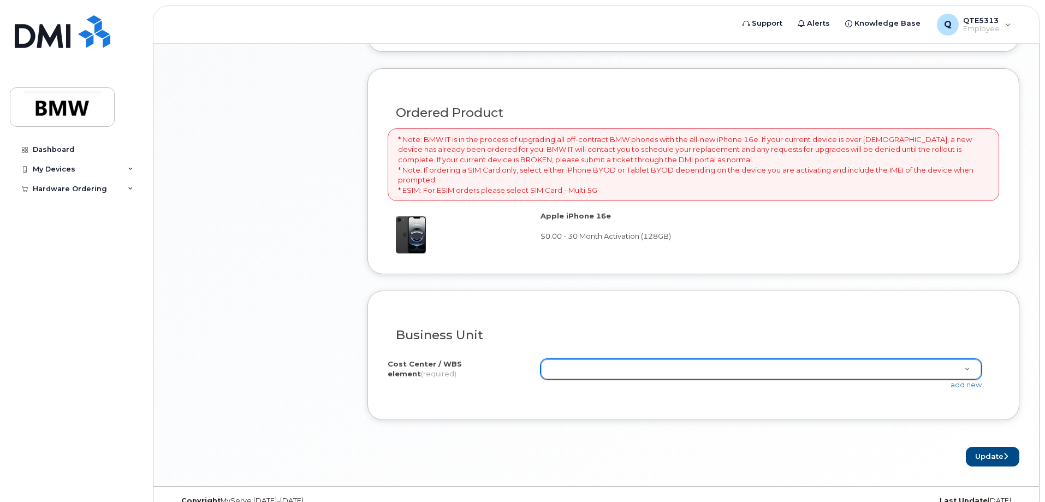
scroll to position [789, 0]
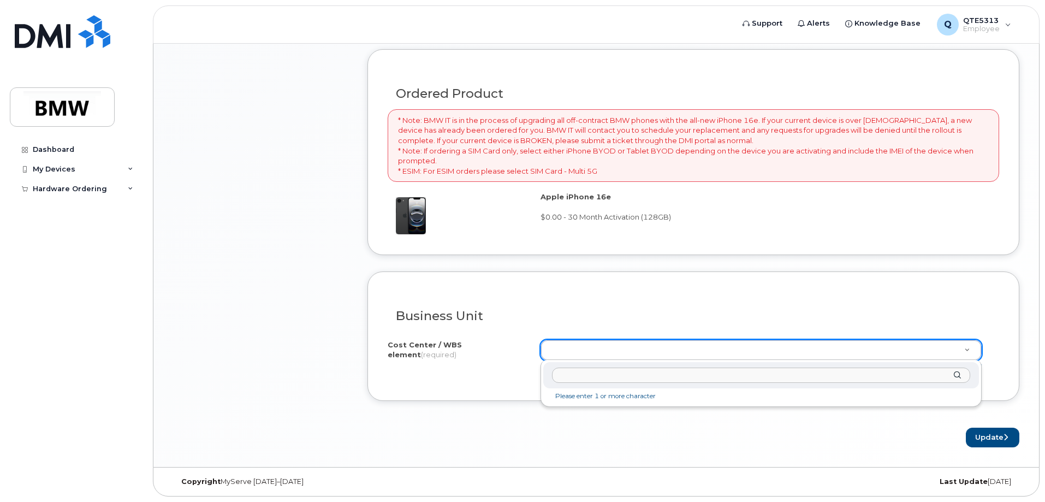
type input "2"
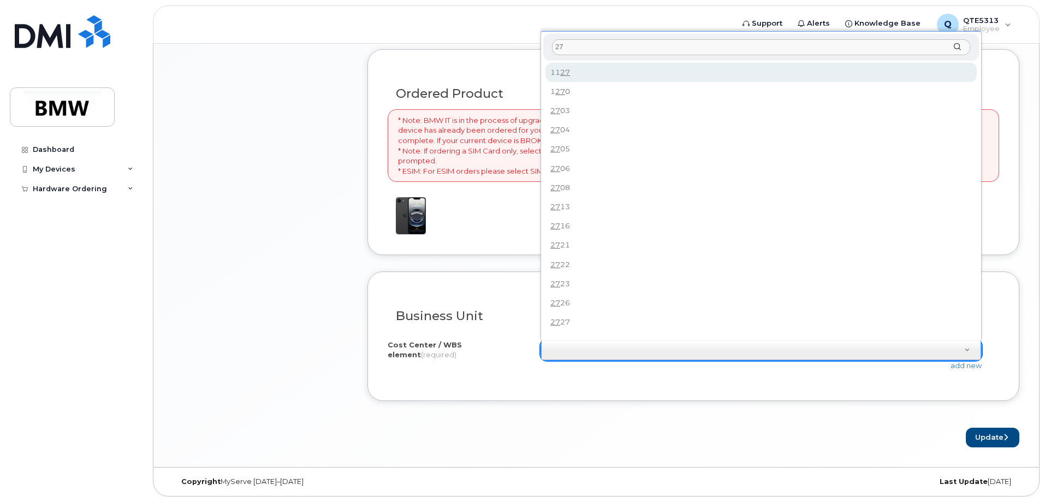
type input "2"
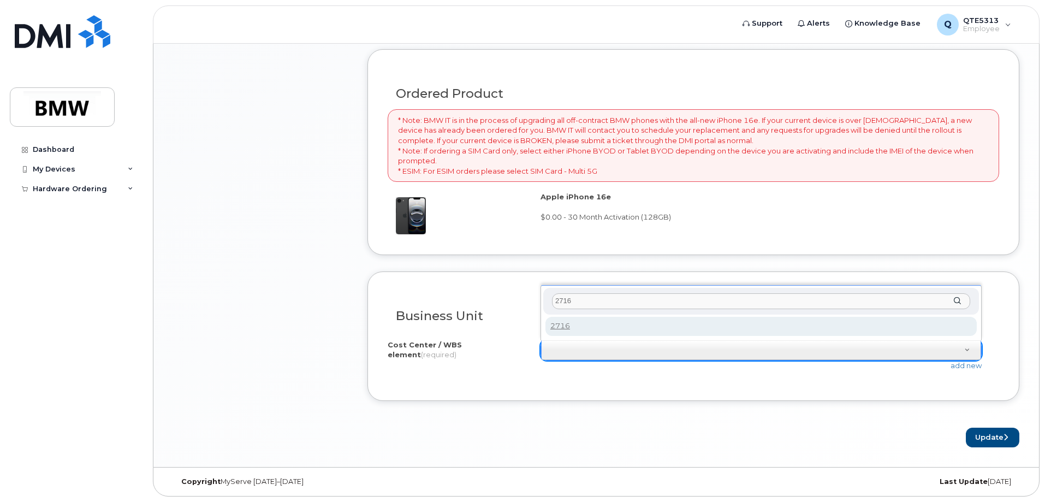
type input "2716"
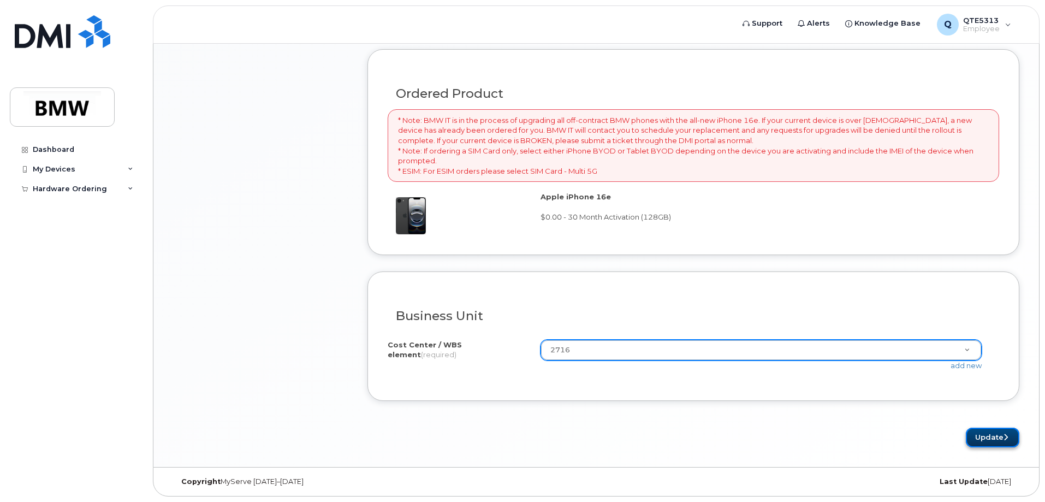
click at [967, 437] on button "Update" at bounding box center [992, 437] width 53 height 20
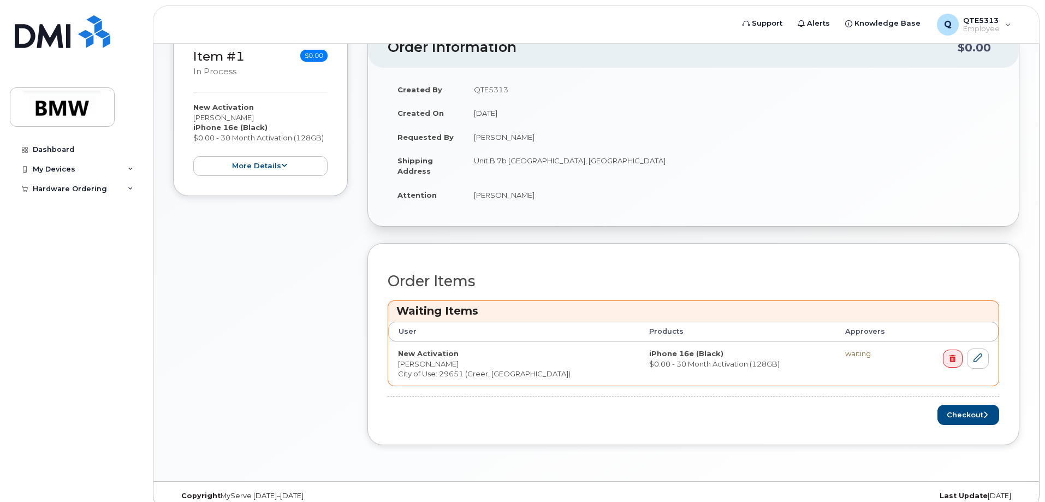
scroll to position [288, 0]
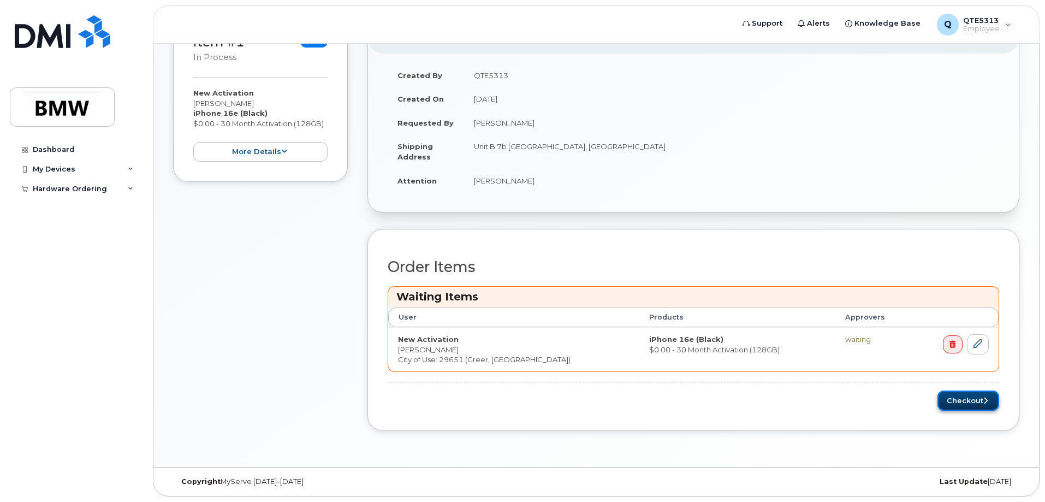
click at [972, 410] on button "Checkout" at bounding box center [968, 400] width 62 height 20
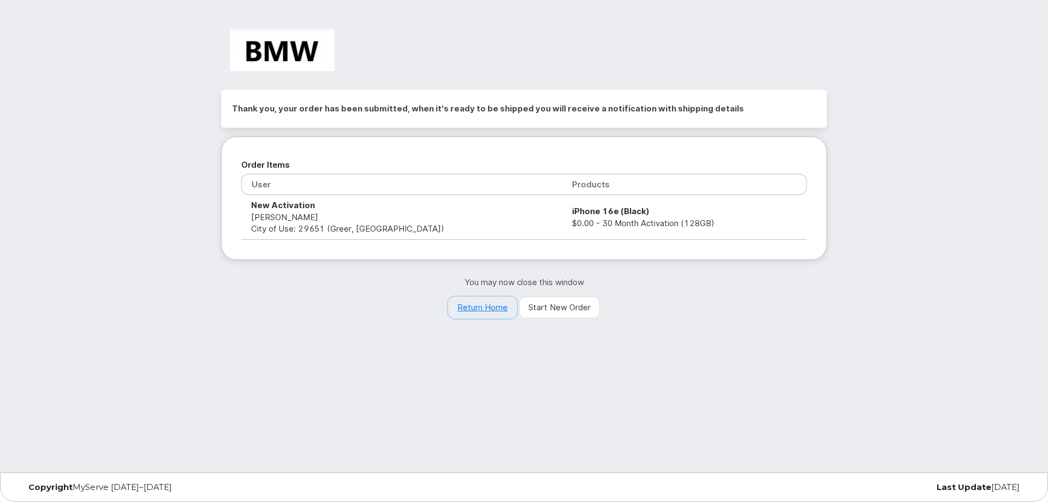
click at [463, 303] on link "Return Home" at bounding box center [482, 307] width 69 height 22
